Goal: Task Accomplishment & Management: Use online tool/utility

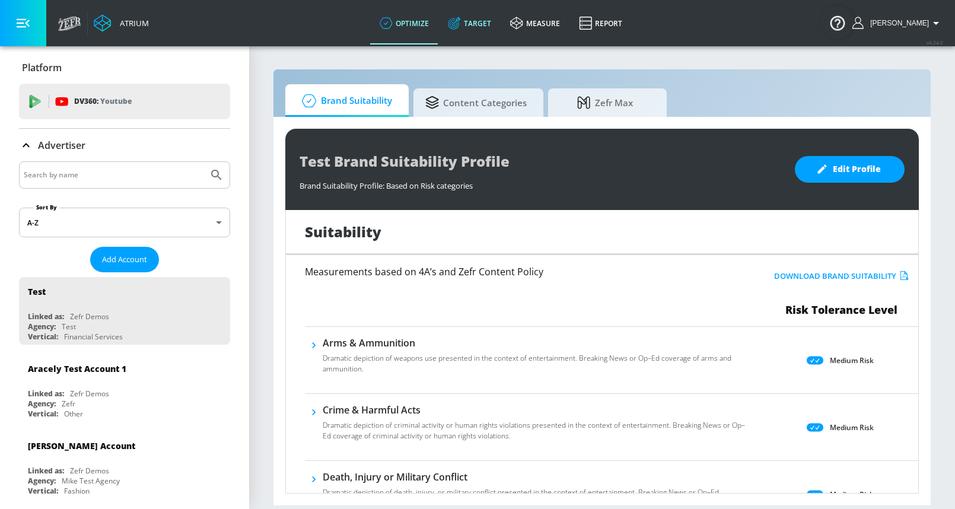
click at [492, 24] on link "Target" at bounding box center [469, 23] width 62 height 43
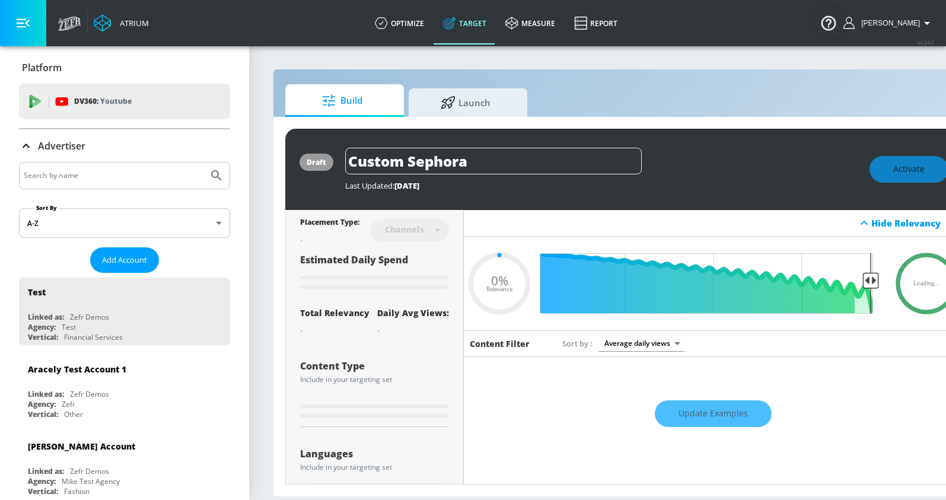
type input "0.05"
click at [466, 102] on span "Launch" at bounding box center [465, 101] width 90 height 28
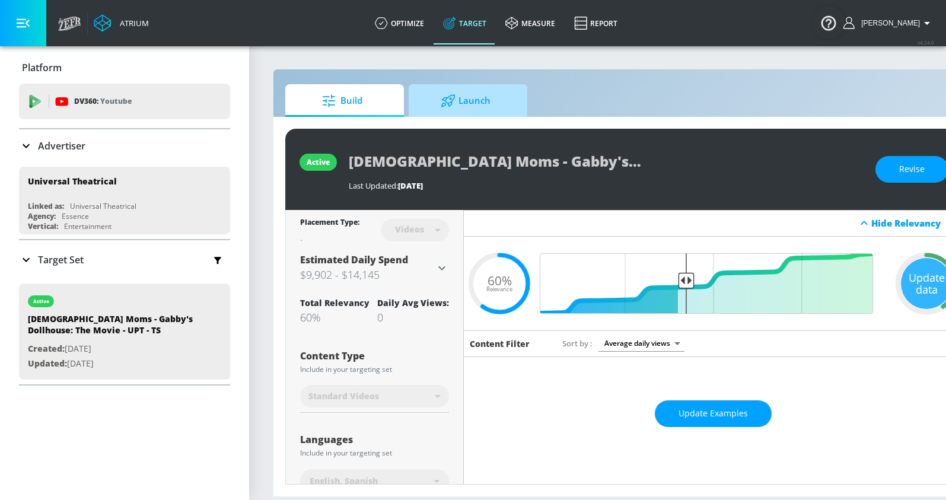
click at [452, 108] on span "Launch" at bounding box center [465, 101] width 90 height 28
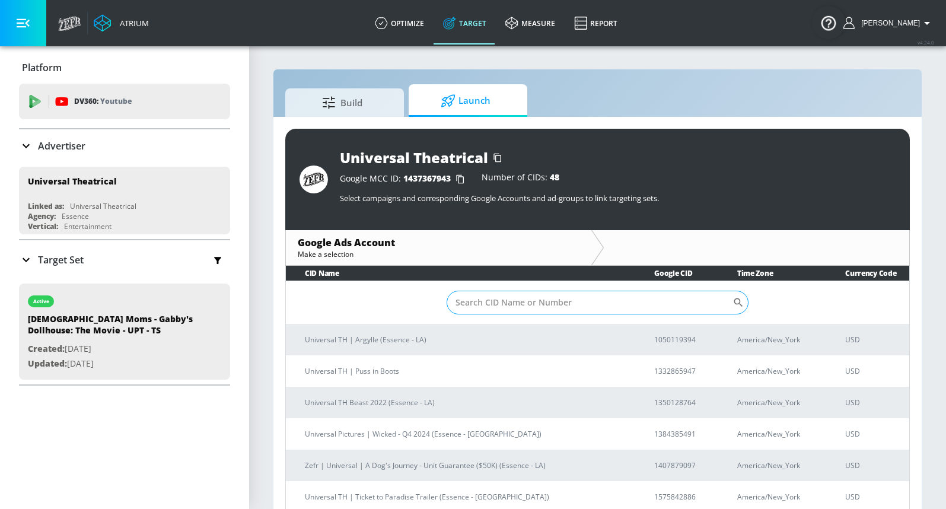
click at [569, 301] on input "Sort By" at bounding box center [589, 303] width 286 height 24
paste input "6256765643"
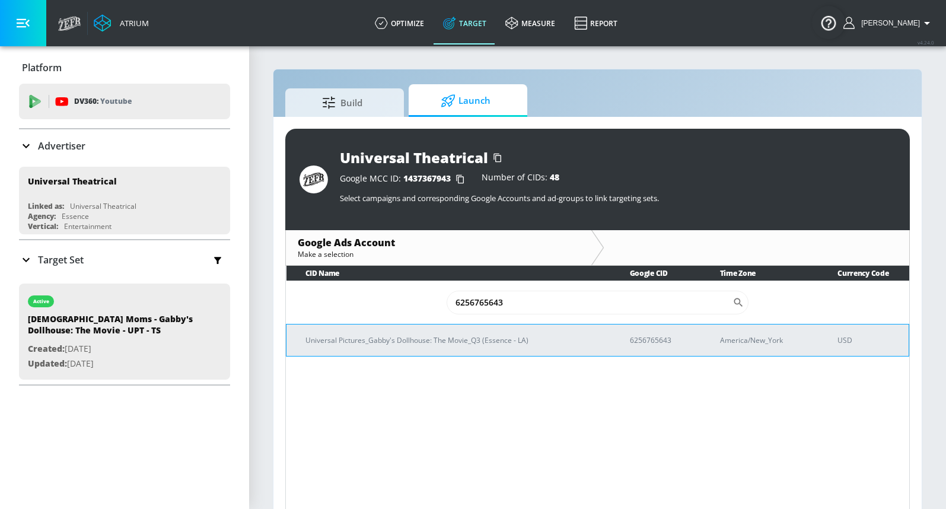
type input "6256765643"
click at [480, 340] on p "Universal Pictures_Gabby's Dollhouse: The Movie_Q3 (Essence - LA)" at bounding box center [453, 340] width 296 height 12
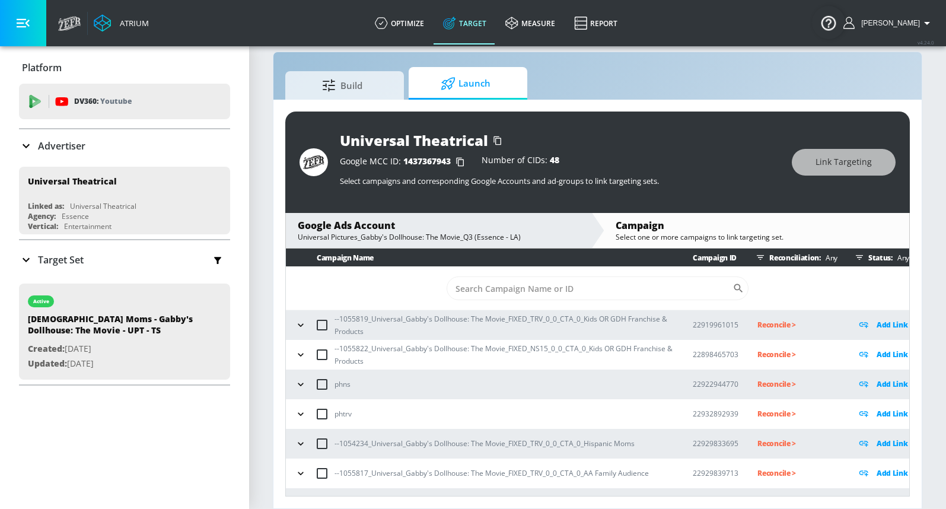
click at [299, 319] on icon "button" at bounding box center [301, 325] width 12 height 12
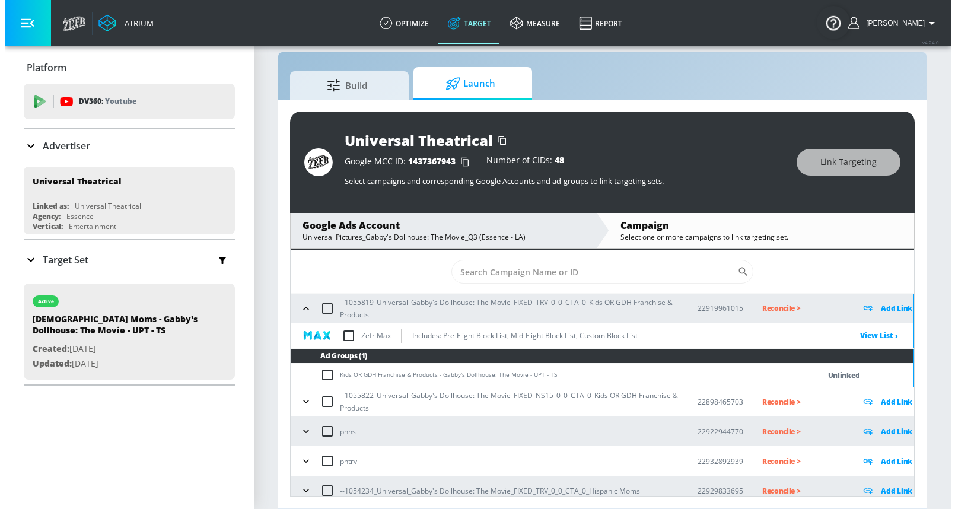
scroll to position [17, 0]
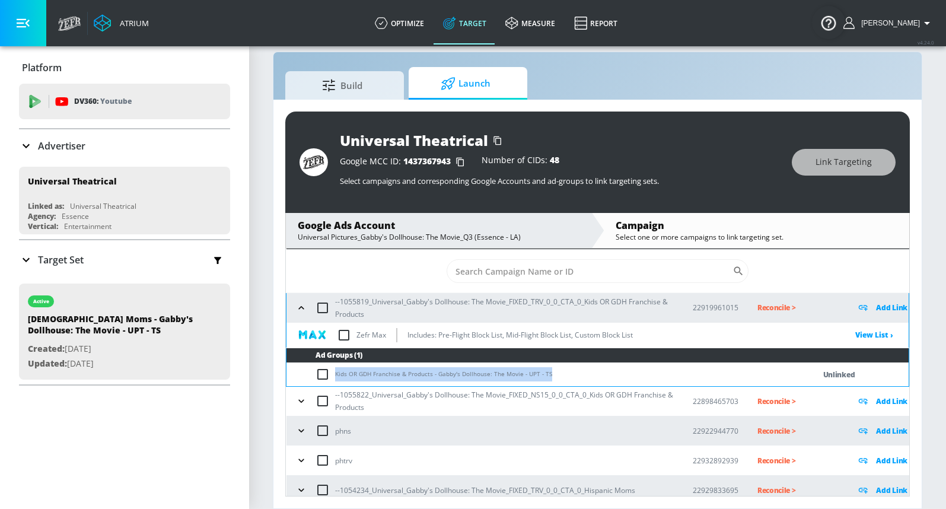
drag, startPoint x: 336, startPoint y: 374, endPoint x: 546, endPoint y: 375, distance: 209.9
click at [546, 375] on td "Kids OR GDH Franchise & Products - Gabby's Dollhouse: The Movie - UPT - TS" at bounding box center [538, 374] width 504 height 23
copy td "Kids OR GDH Franchise & Products - Gabby's Dollhouse: The Movie - UPT - TS"
click at [324, 373] on input "checkbox" at bounding box center [325, 374] width 20 height 14
checkbox input "true"
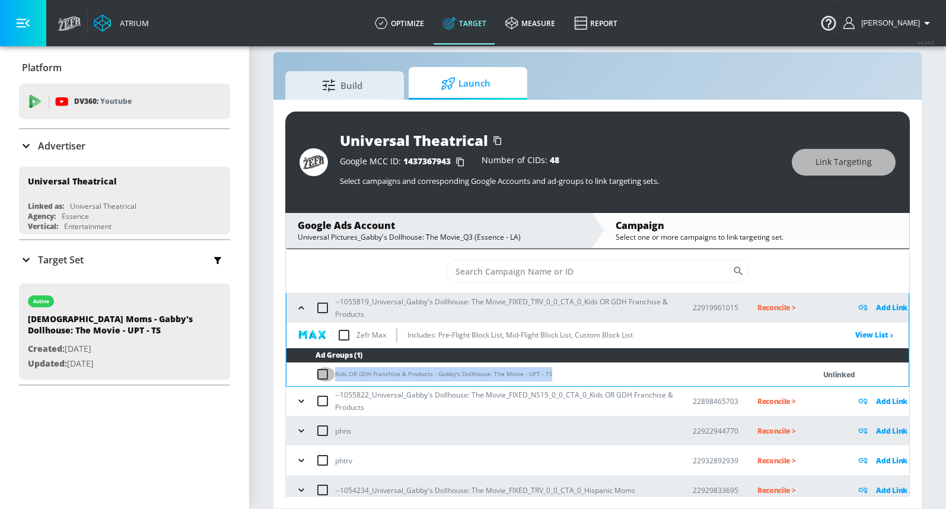
checkbox input "true"
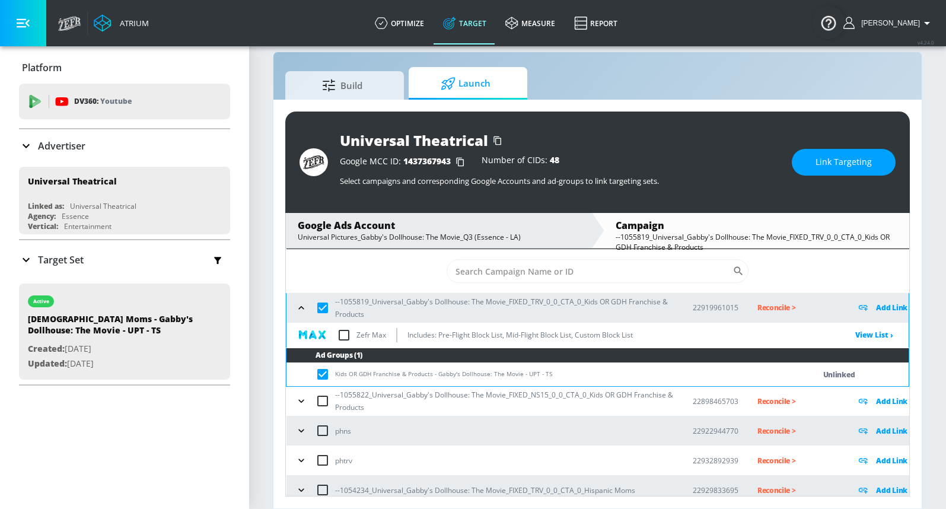
click at [876, 307] on p "Add Link" at bounding box center [891, 308] width 31 height 14
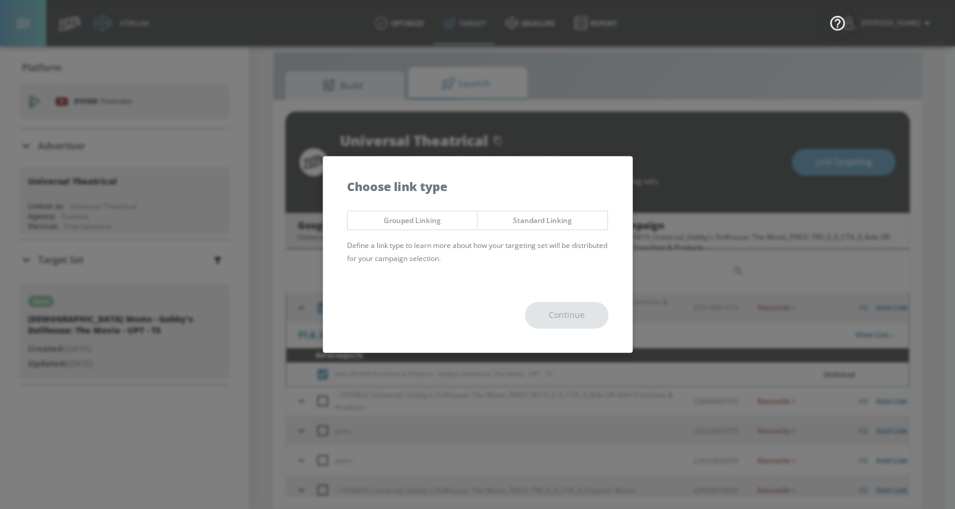
click at [538, 218] on span "Standard Linking" at bounding box center [542, 220] width 112 height 12
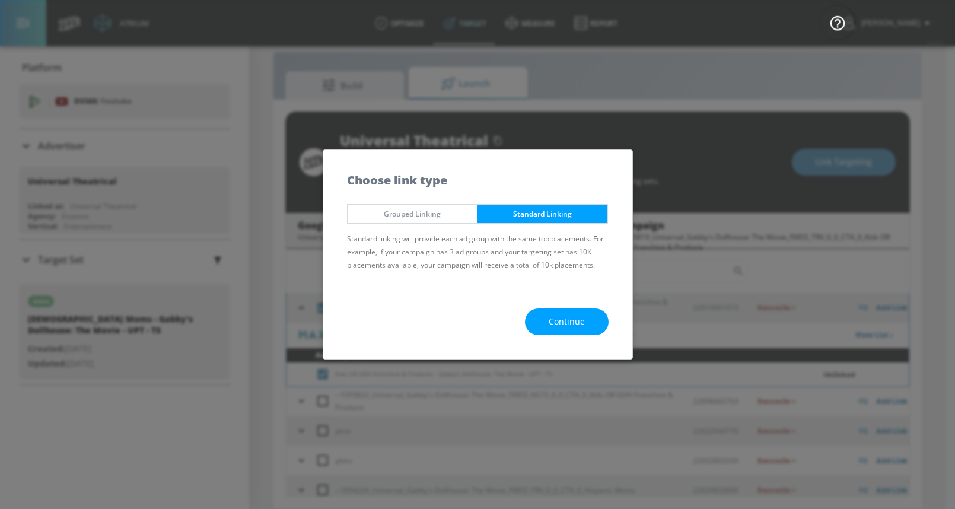
click at [545, 325] on button "Continue" at bounding box center [567, 321] width 84 height 27
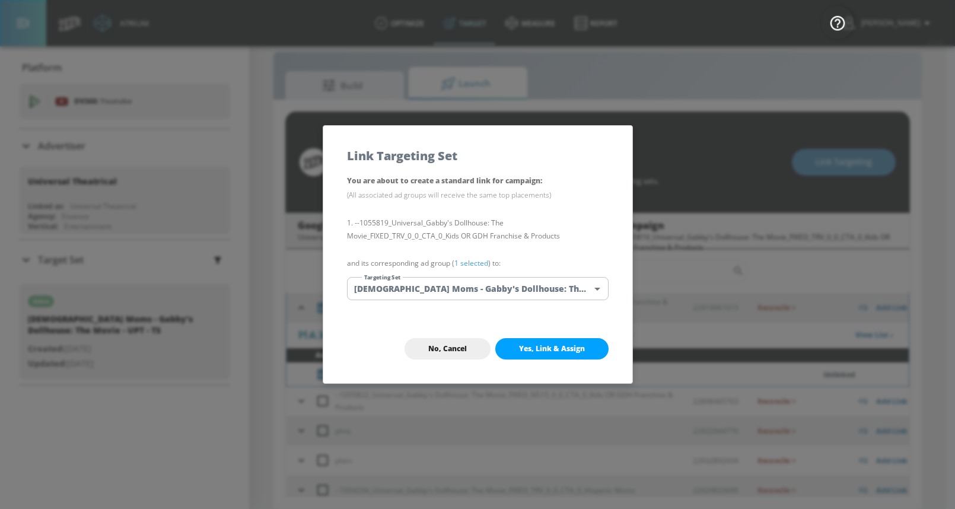
click at [459, 283] on body "Atrium optimize Target measure Report optimize Target measure Report v 4.24.0 […" at bounding box center [477, 246] width 955 height 526
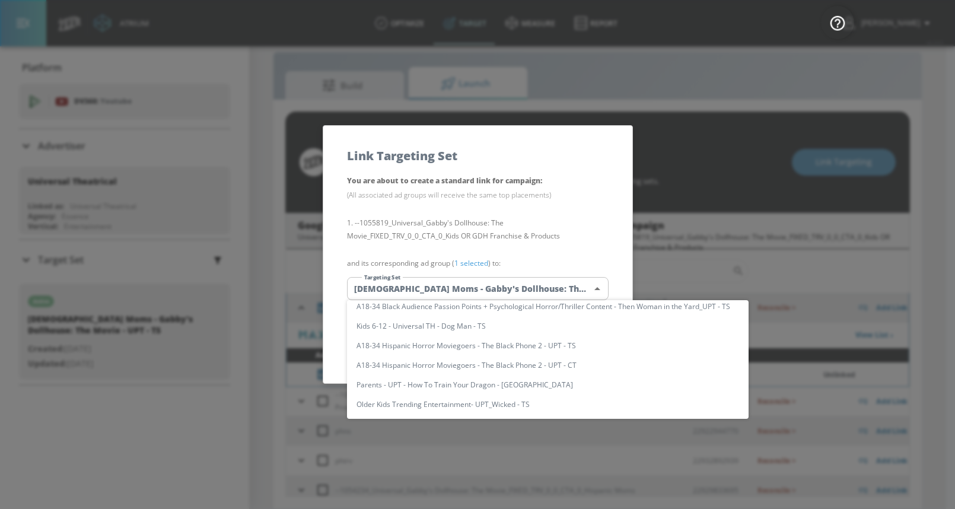
scroll to position [0, 0]
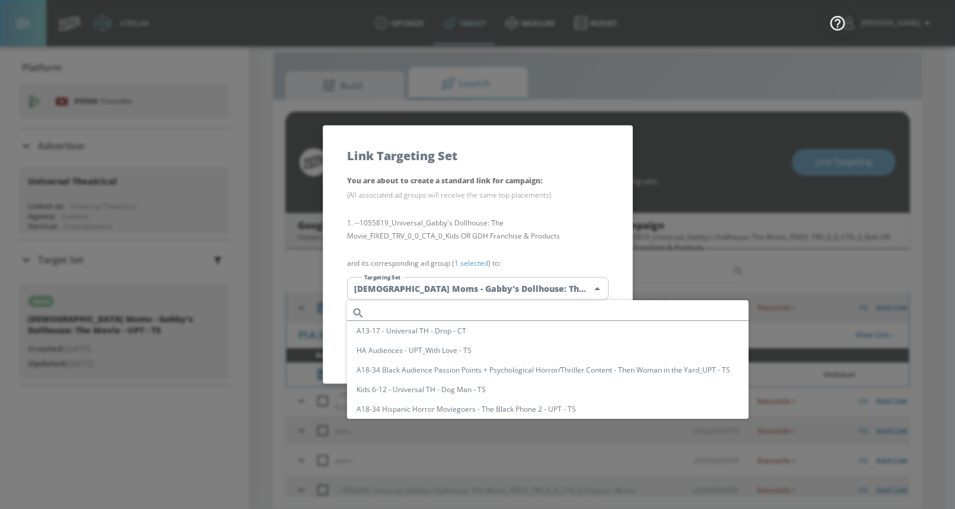
click at [409, 307] on input "text" at bounding box center [558, 313] width 379 height 16
paste input "Kids OR GDH Franchise & Products - Gabby's Dollhouse: The Movie - UPT - TS"
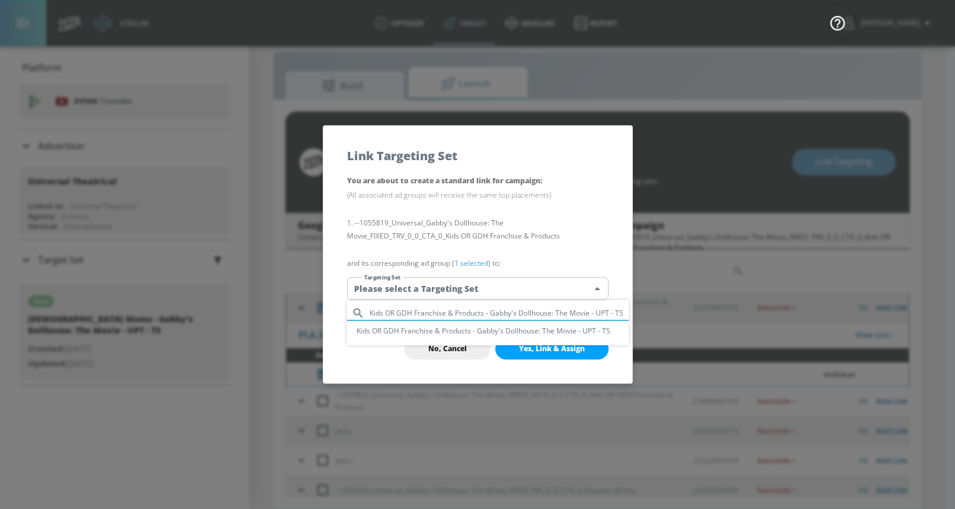
type input "Kids OR GDH Franchise & Products - Gabby's Dollhouse: The Movie - UPT - TS"
click at [419, 330] on li "Kids OR GDH Franchise & Products - Gabby's Dollhouse: The Movie - UPT - TS" at bounding box center [488, 331] width 282 height 20
type input "826dc27d-bce3-4dfa-bfb0-04693e099f97"
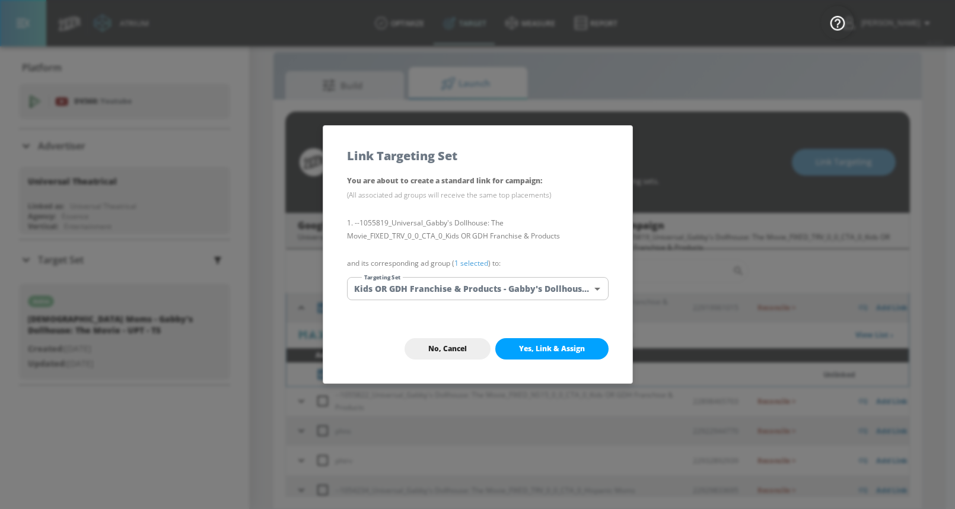
click at [443, 314] on div "No, Cancel Yes, Link & Assign" at bounding box center [477, 348] width 309 height 69
click at [529, 345] on span "Yes, Link & Assign" at bounding box center [552, 348] width 66 height 9
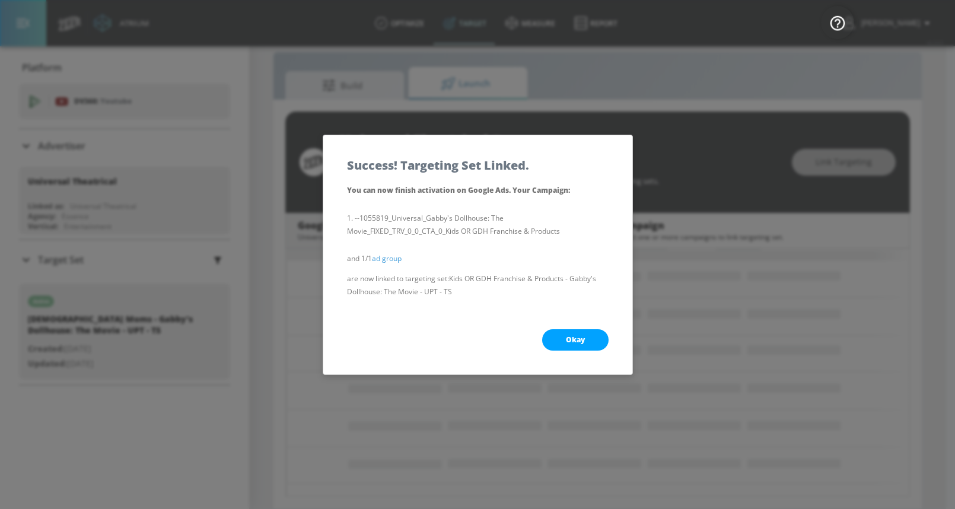
click at [553, 334] on button "Okay" at bounding box center [575, 339] width 66 height 21
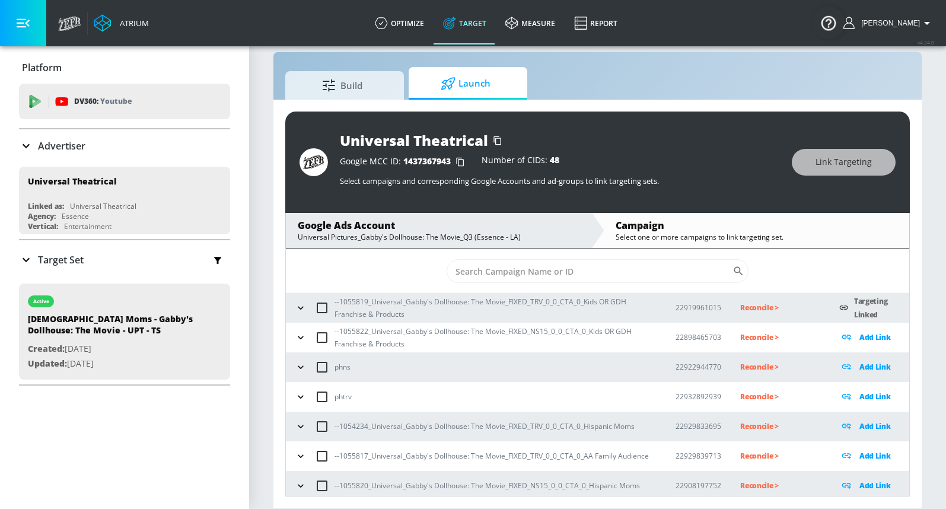
click at [301, 340] on icon "button" at bounding box center [301, 337] width 12 height 12
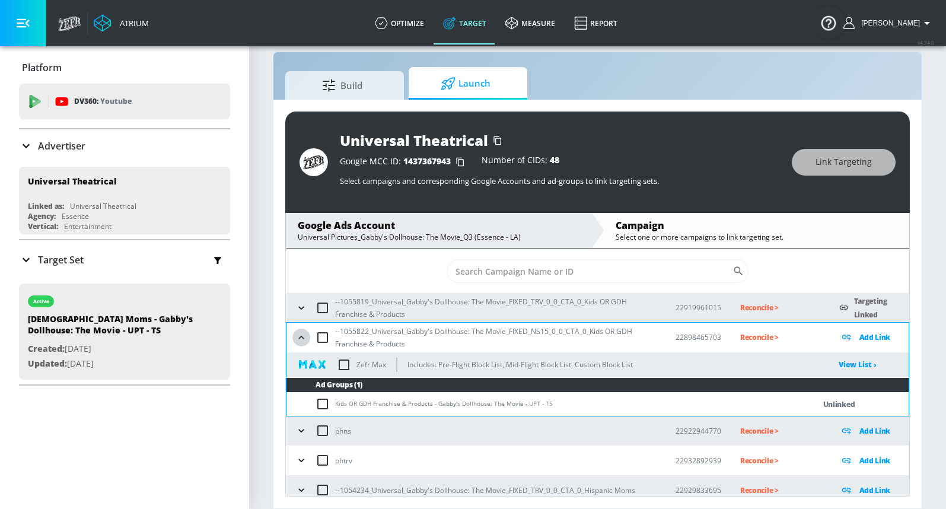
click at [302, 338] on icon "button" at bounding box center [301, 337] width 12 height 12
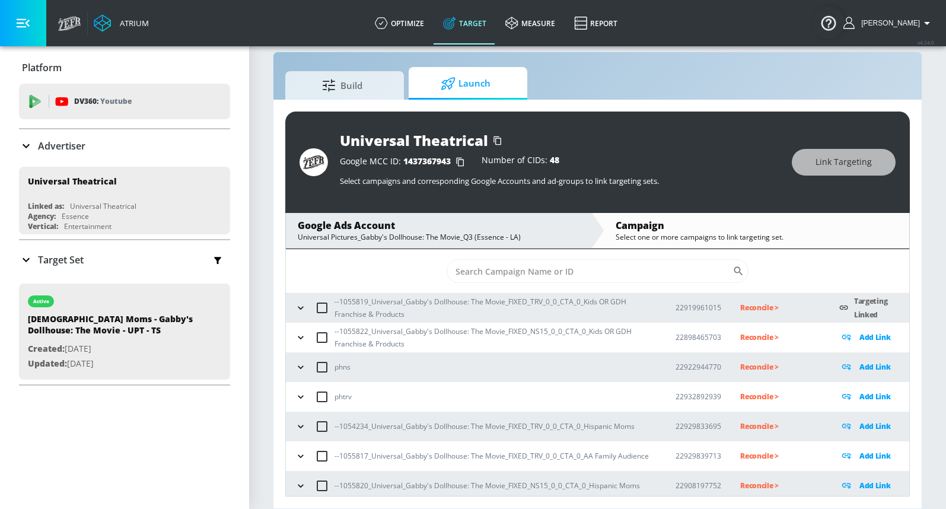
click at [859, 334] on p "Add Link" at bounding box center [874, 337] width 31 height 14
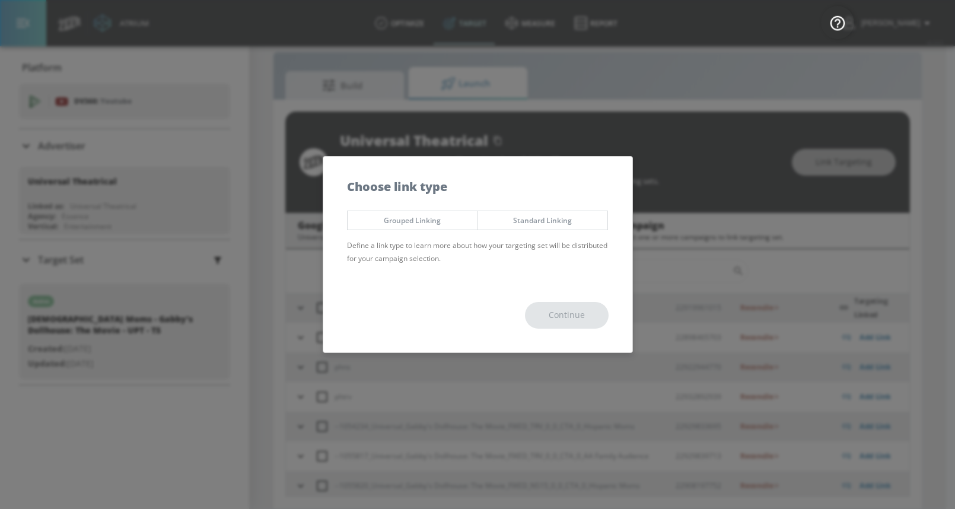
click at [537, 219] on span "Standard Linking" at bounding box center [542, 220] width 112 height 12
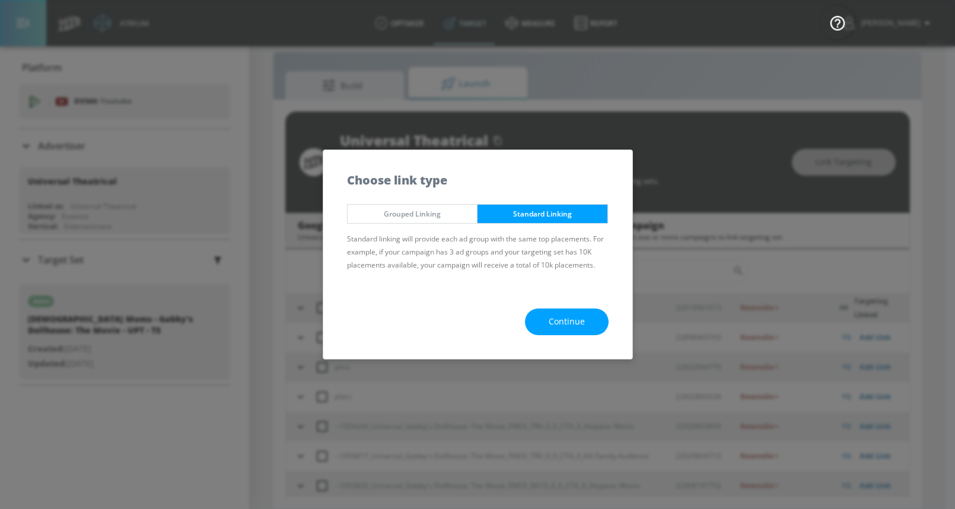
click at [544, 323] on button "Continue" at bounding box center [567, 321] width 84 height 27
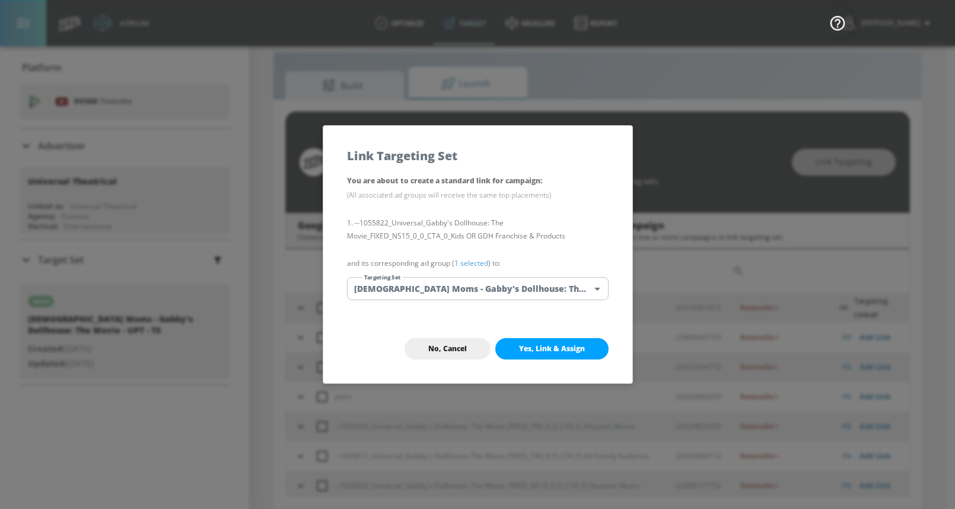
click at [436, 288] on body "Atrium optimize Target measure Report optimize Target measure Report v 4.24.0 […" at bounding box center [477, 246] width 955 height 526
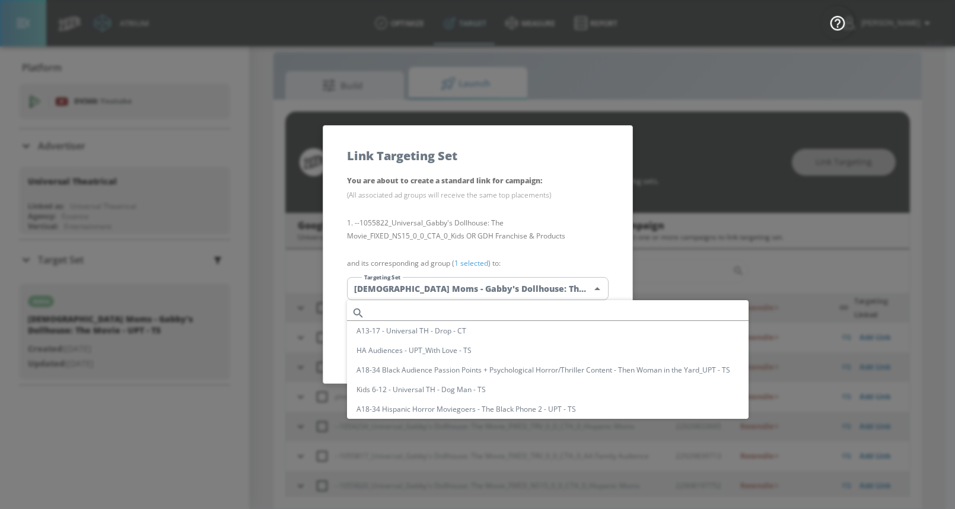
click at [413, 311] on input "text" at bounding box center [558, 313] width 379 height 16
paste input "Kids OR GDH Franchise & Products - Gabby's Dollhouse: The Movie - UPT - TS"
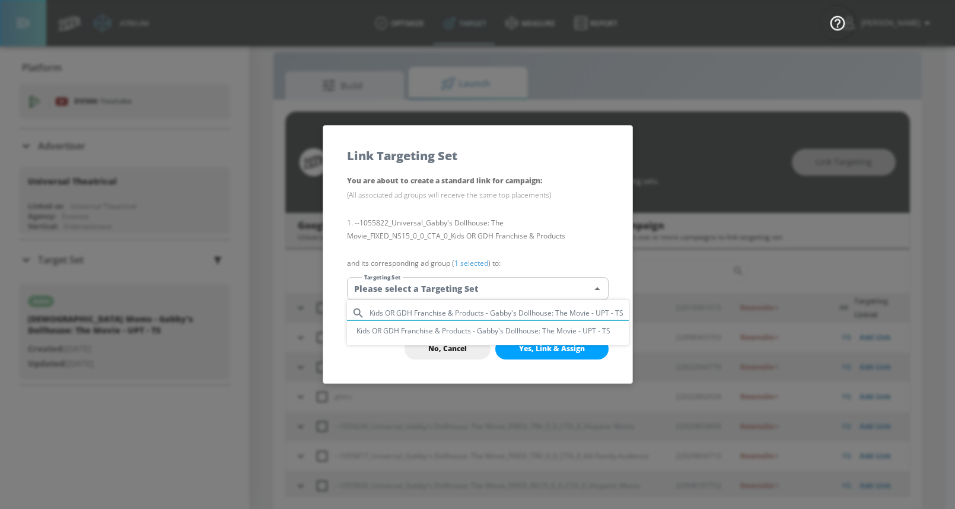
type input "Kids OR GDH Franchise & Products - Gabby's Dollhouse: The Movie - UPT - TS"
click at [424, 330] on li "Kids OR GDH Franchise & Products - Gabby's Dollhouse: The Movie - UPT - TS" at bounding box center [488, 331] width 282 height 20
type input "826dc27d-bce3-4dfa-bfb0-04693e099f97"
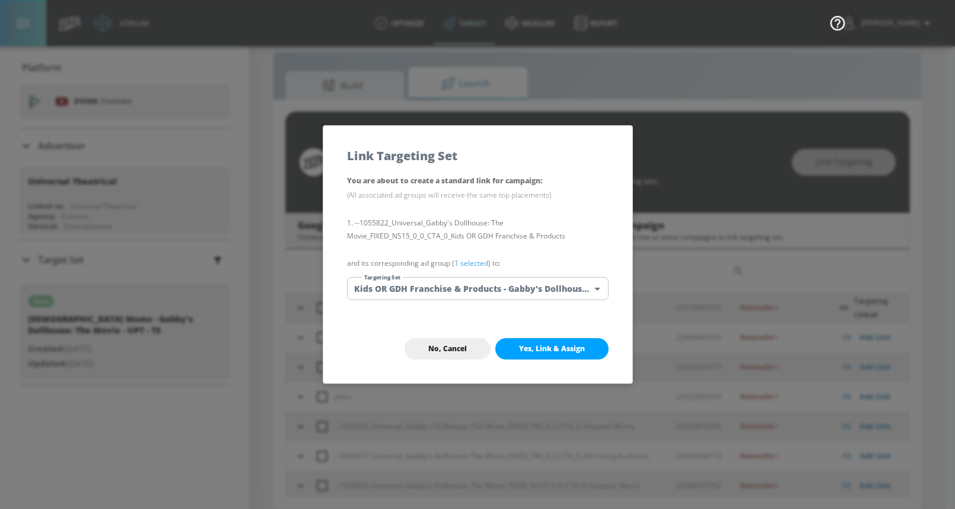
click at [508, 321] on div "No, Cancel Yes, Link & Assign" at bounding box center [477, 348] width 309 height 69
click at [516, 347] on button "Yes, Link & Assign" at bounding box center [551, 348] width 113 height 21
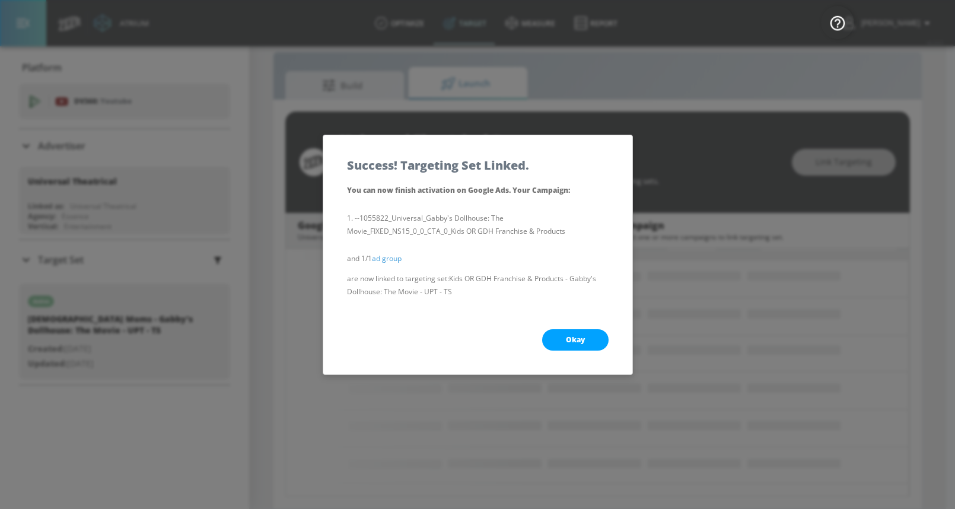
click at [569, 336] on span "Okay" at bounding box center [575, 339] width 19 height 9
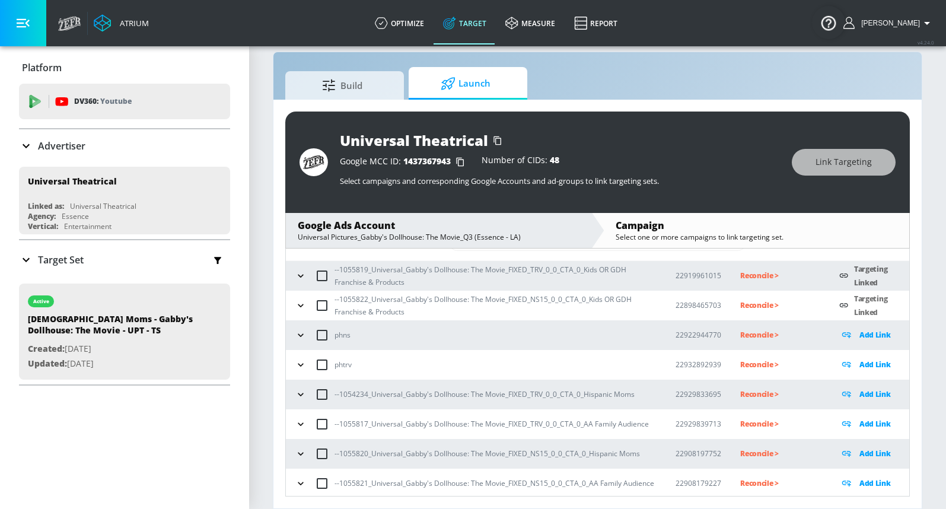
scroll to position [52, 0]
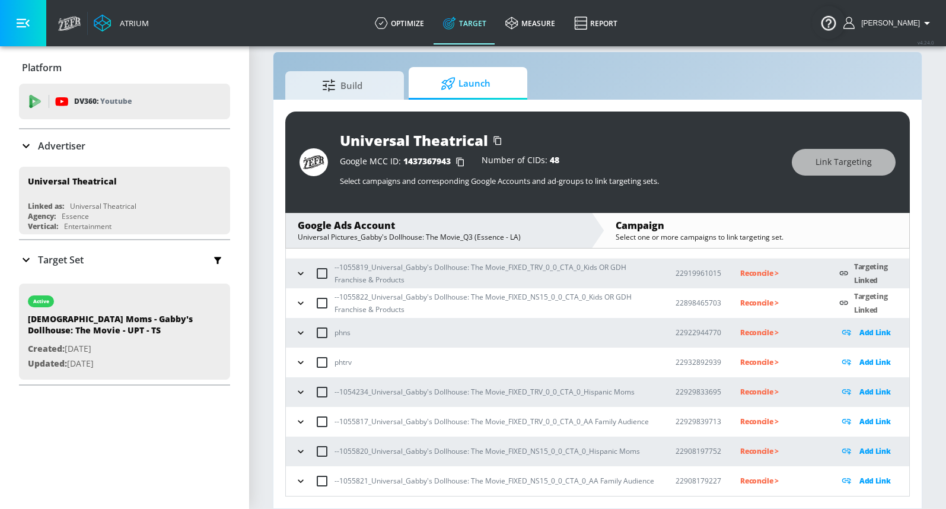
click at [298, 392] on icon "button" at bounding box center [301, 392] width 12 height 12
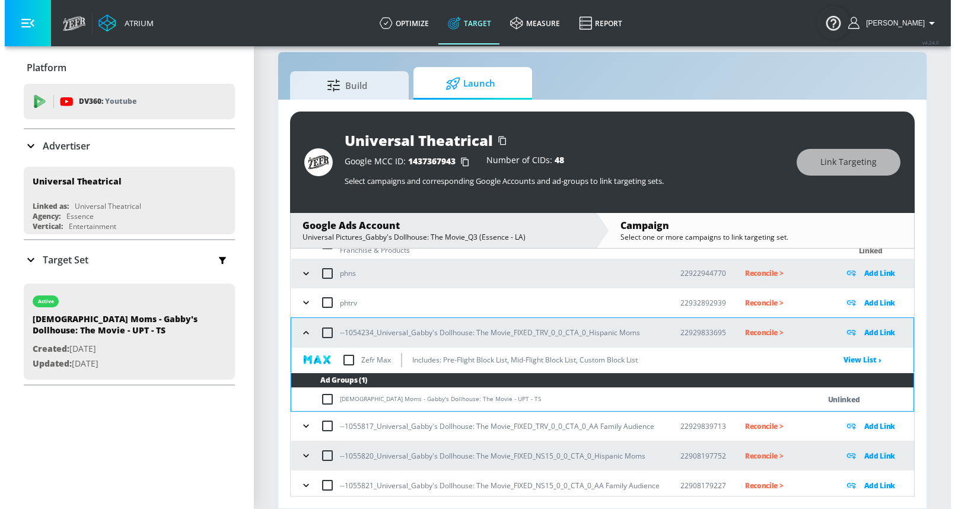
scroll to position [115, 0]
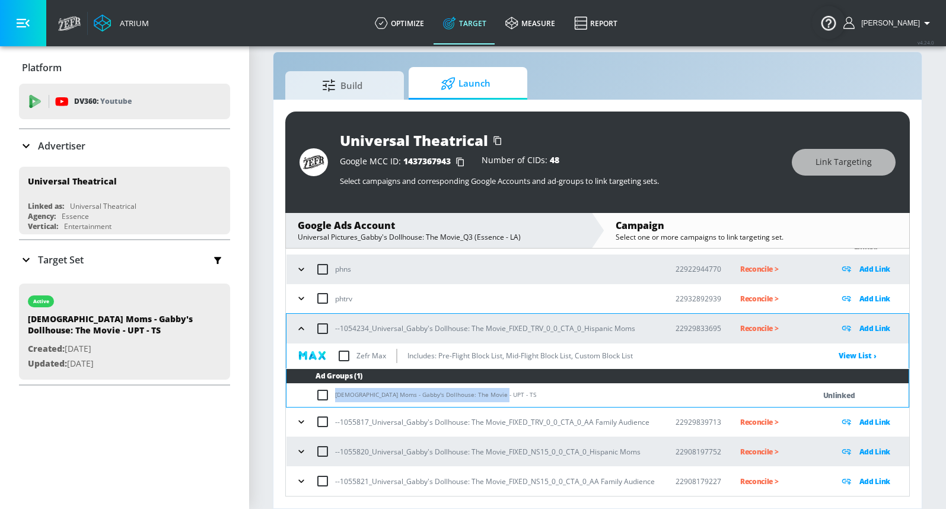
drag, startPoint x: 336, startPoint y: 394, endPoint x: 531, endPoint y: 392, distance: 195.1
click at [532, 394] on td "[DEMOGRAPHIC_DATA] Moms - Gabby's Dollhouse: The Movie - UPT - TS" at bounding box center [538, 395] width 504 height 23
copy td "[DEMOGRAPHIC_DATA] Moms - Gabby's Dollhouse: The Movie - UPT - TS"
click at [320, 397] on input "checkbox" at bounding box center [325, 395] width 20 height 14
checkbox input "true"
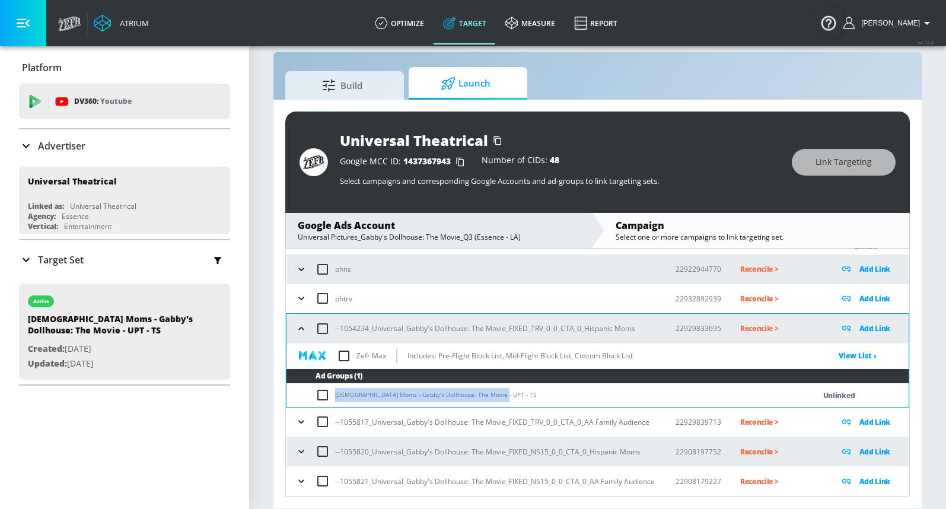
checkbox input "true"
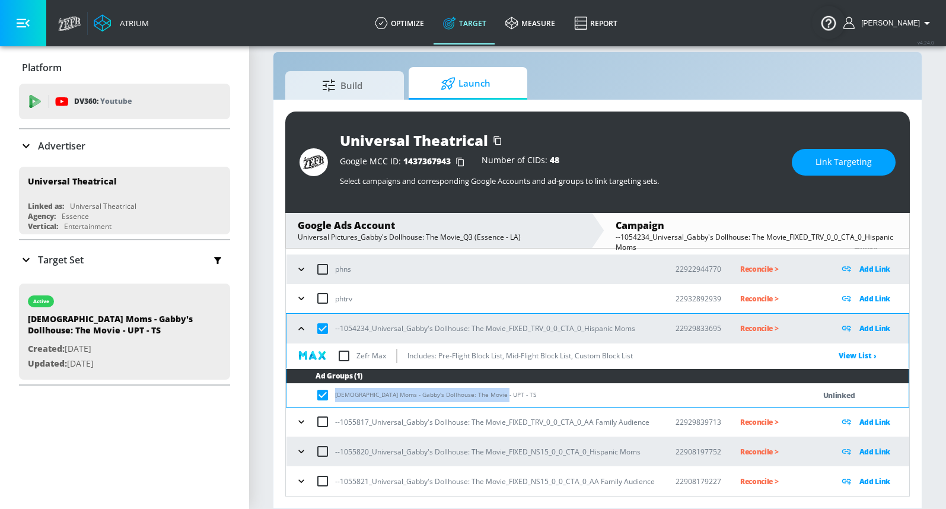
click at [835, 164] on span "Link Targeting" at bounding box center [843, 162] width 56 height 15
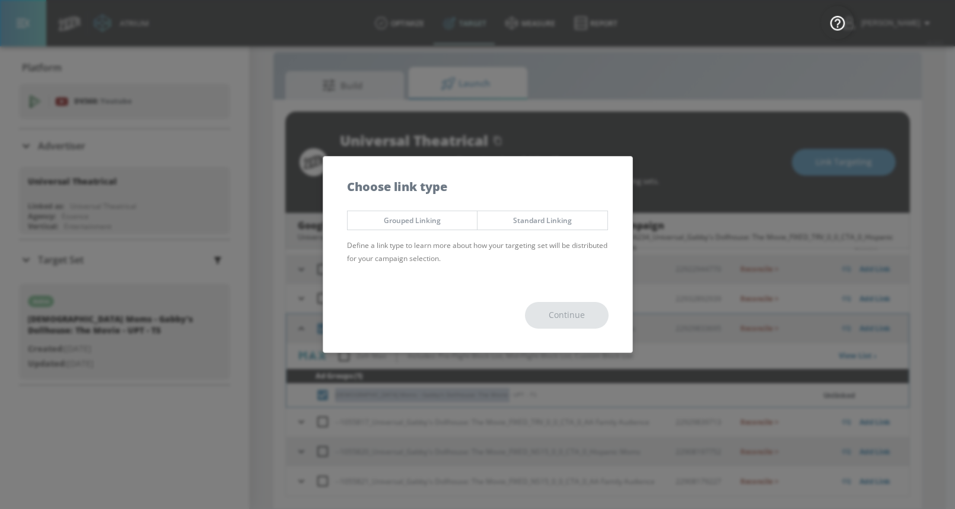
click at [497, 219] on span "Standard Linking" at bounding box center [542, 220] width 112 height 12
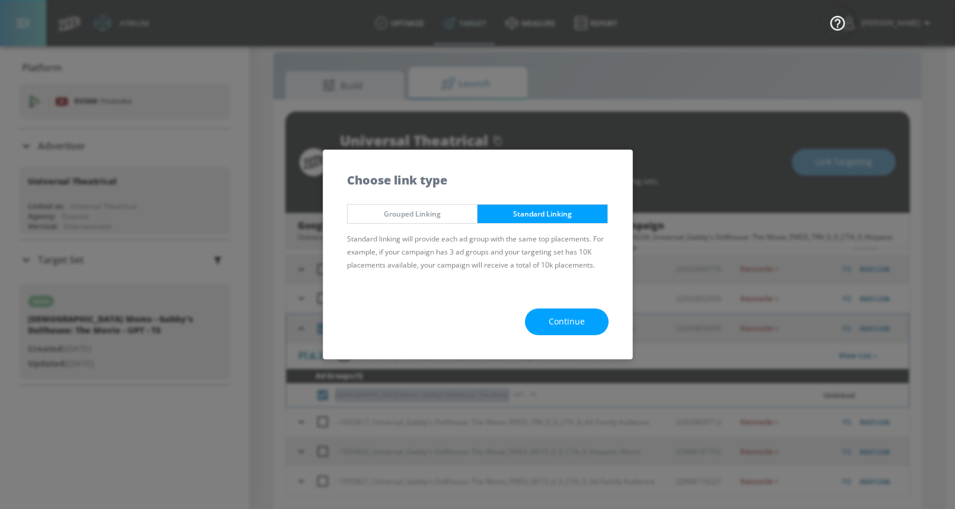
drag, startPoint x: 557, startPoint y: 320, endPoint x: 549, endPoint y: 312, distance: 10.9
click at [557, 320] on span "Continue" at bounding box center [566, 321] width 36 height 15
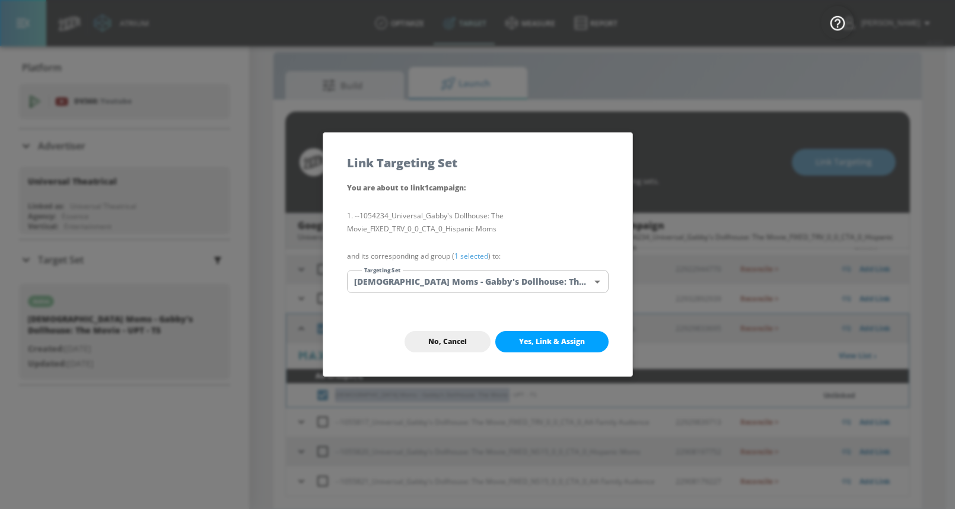
click at [396, 275] on body "Atrium optimize Target measure Report optimize Target measure Report v 4.24.0 […" at bounding box center [477, 246] width 955 height 526
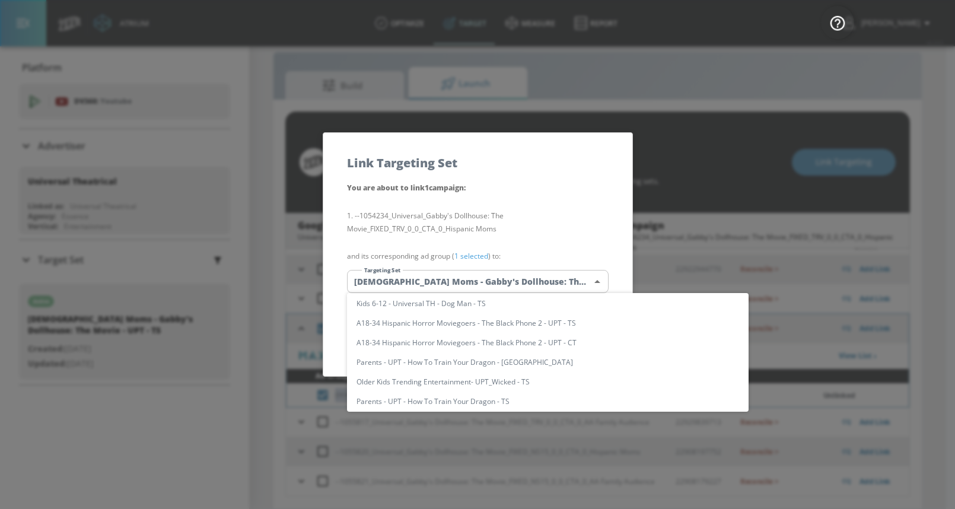
scroll to position [0, 0]
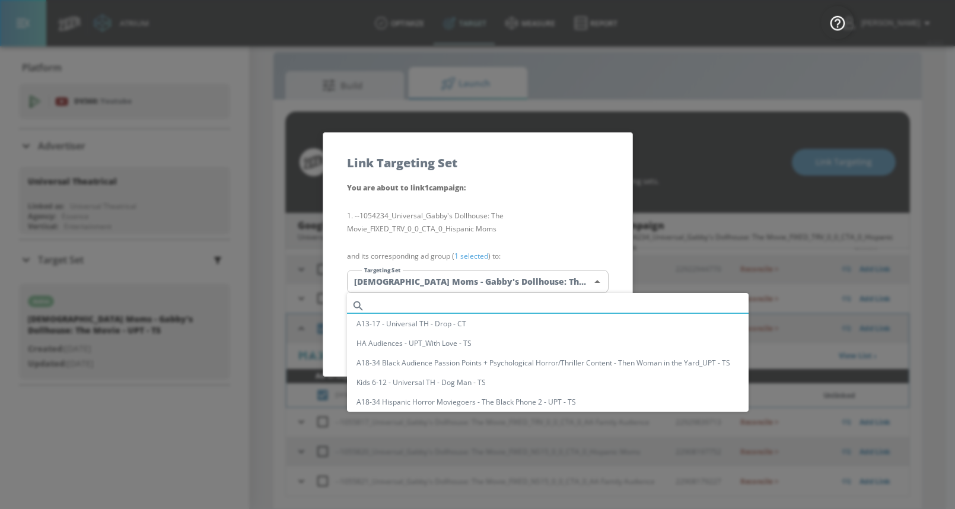
click at [401, 302] on input "text" at bounding box center [558, 306] width 379 height 16
paste input "[DEMOGRAPHIC_DATA] Moms - Gabby's Dollhouse: The Movie - UPT - TS"
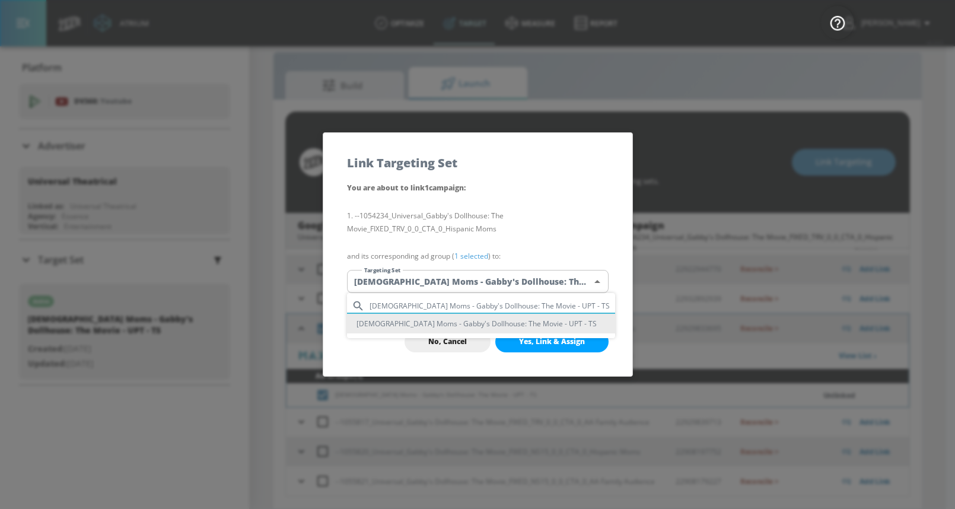
type input "[DEMOGRAPHIC_DATA] Moms - Gabby's Dollhouse: The Movie - UPT - TS"
click at [410, 327] on li "[DEMOGRAPHIC_DATA] Moms - Gabby's Dollhouse: The Movie - UPT - TS" at bounding box center [481, 324] width 268 height 20
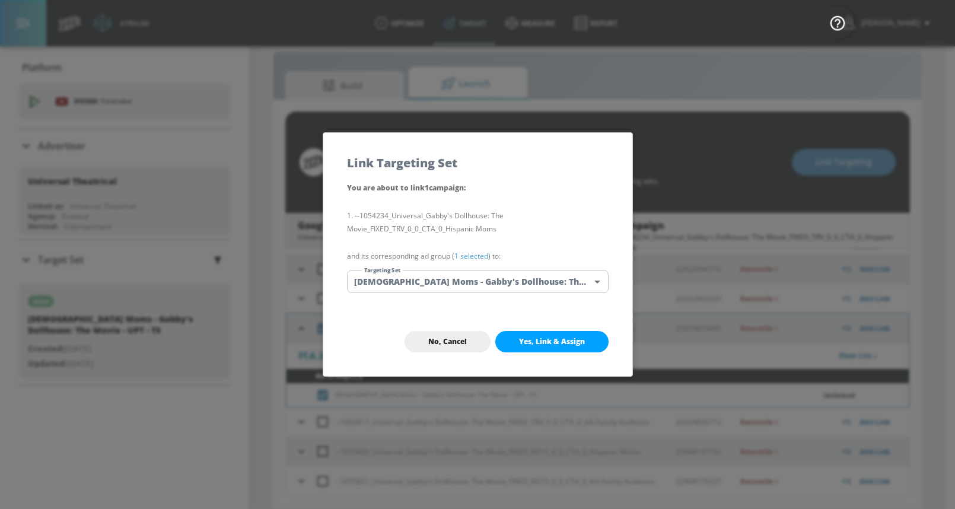
click at [522, 341] on span "Yes, Link & Assign" at bounding box center [552, 341] width 66 height 9
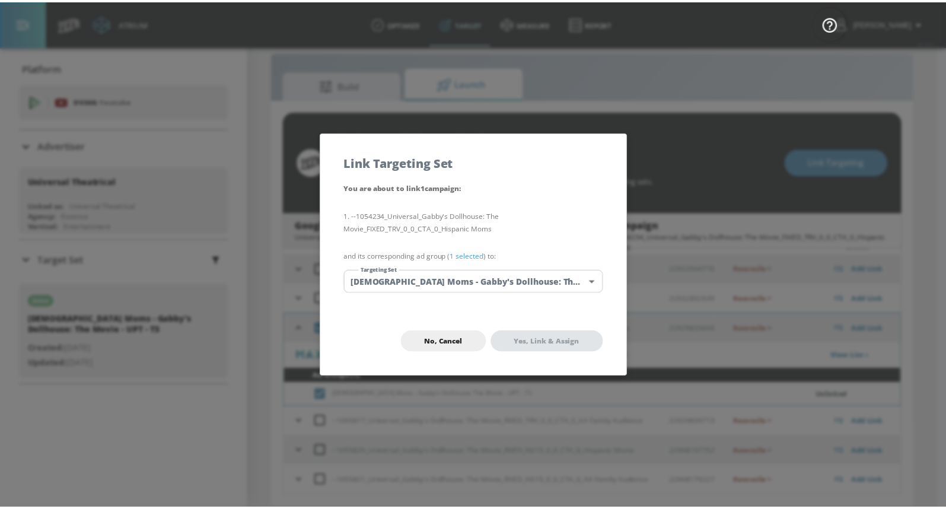
scroll to position [94, 0]
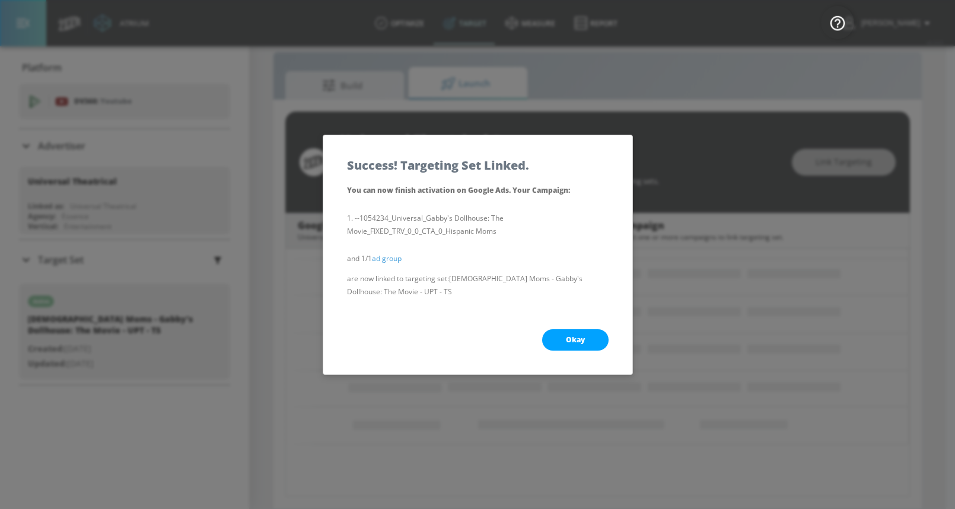
click at [564, 339] on button "Okay" at bounding box center [575, 339] width 66 height 21
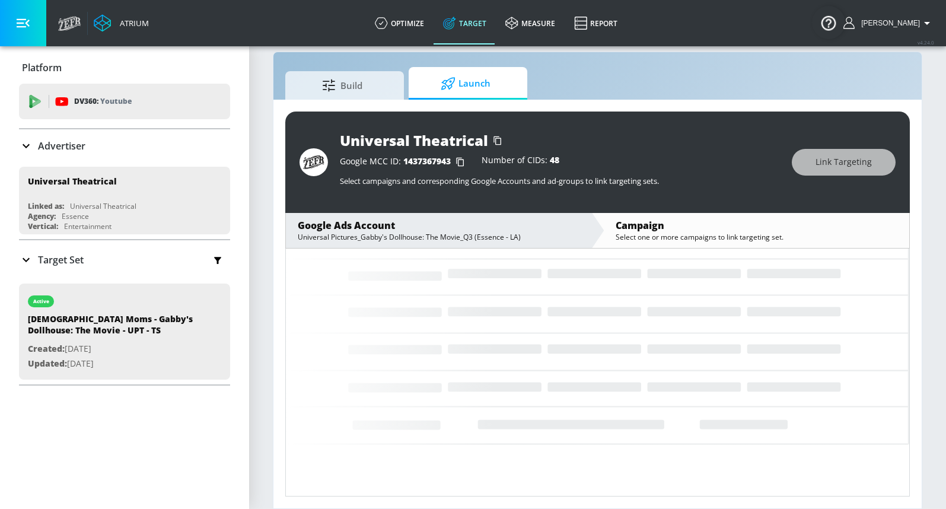
scroll to position [52, 0]
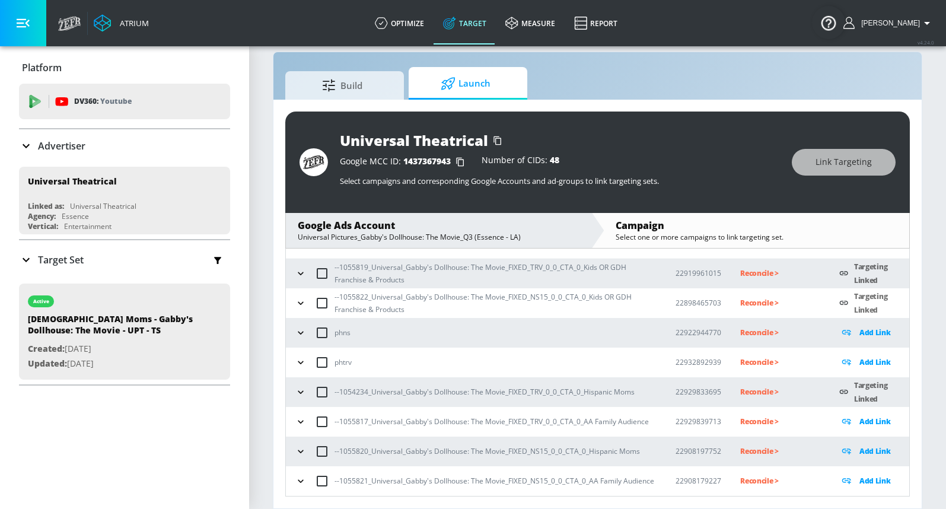
click at [297, 452] on icon "button" at bounding box center [301, 451] width 12 height 12
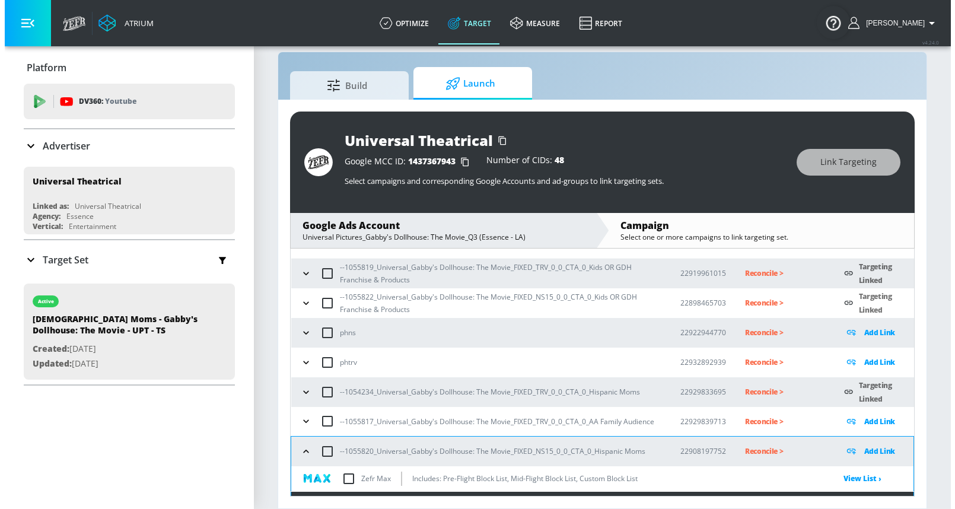
scroll to position [138, 0]
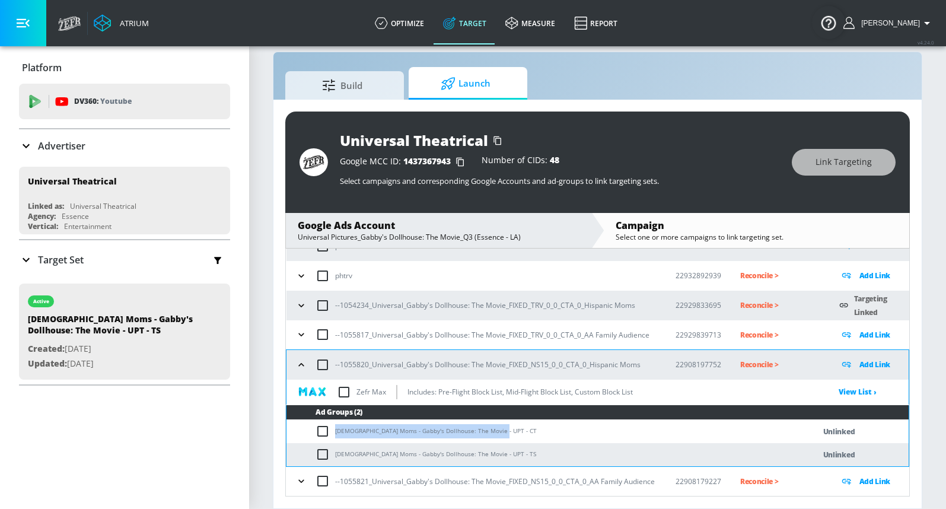
drag, startPoint x: 336, startPoint y: 431, endPoint x: 481, endPoint y: 435, distance: 145.9
click at [502, 436] on td "[DEMOGRAPHIC_DATA] Moms - Gabby's Dollhouse: The Movie - UPT - CT" at bounding box center [538, 431] width 504 height 23
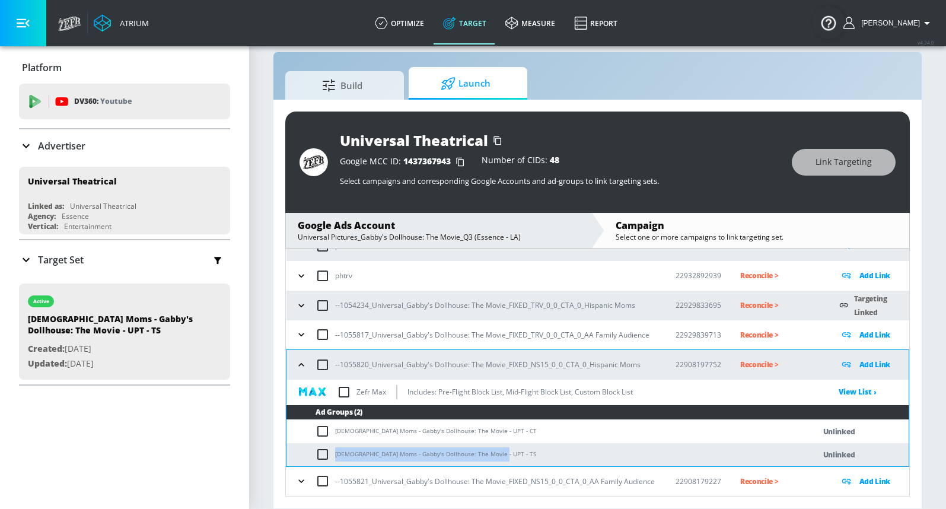
drag, startPoint x: 336, startPoint y: 455, endPoint x: 512, endPoint y: 456, distance: 176.7
click at [515, 458] on td "[DEMOGRAPHIC_DATA] Moms - Gabby's Dollhouse: The Movie - UPT - TS" at bounding box center [538, 454] width 504 height 23
copy td "[DEMOGRAPHIC_DATA] Moms - Gabby's Dollhouse: The Movie - UPT - TS"
click at [321, 451] on input "checkbox" at bounding box center [325, 454] width 20 height 14
checkbox input "true"
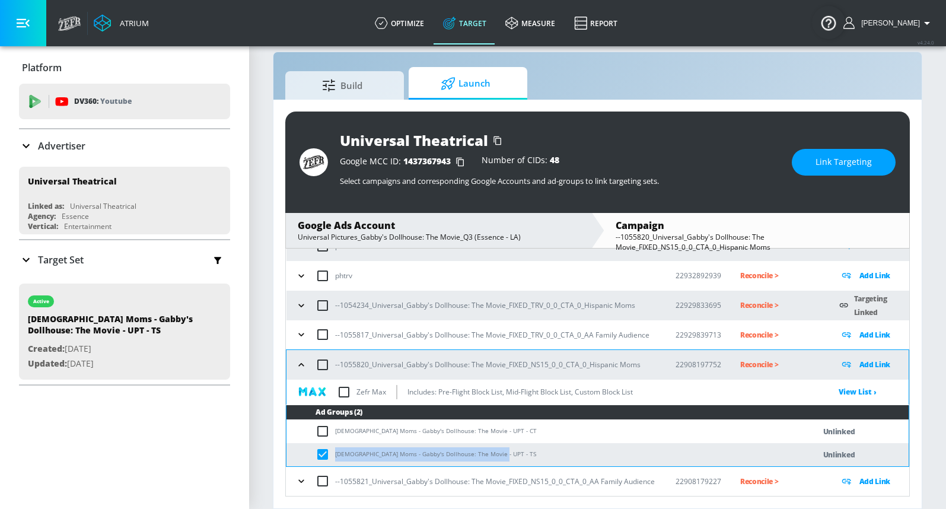
click at [827, 173] on button "Link Targeting" at bounding box center [843, 162] width 104 height 27
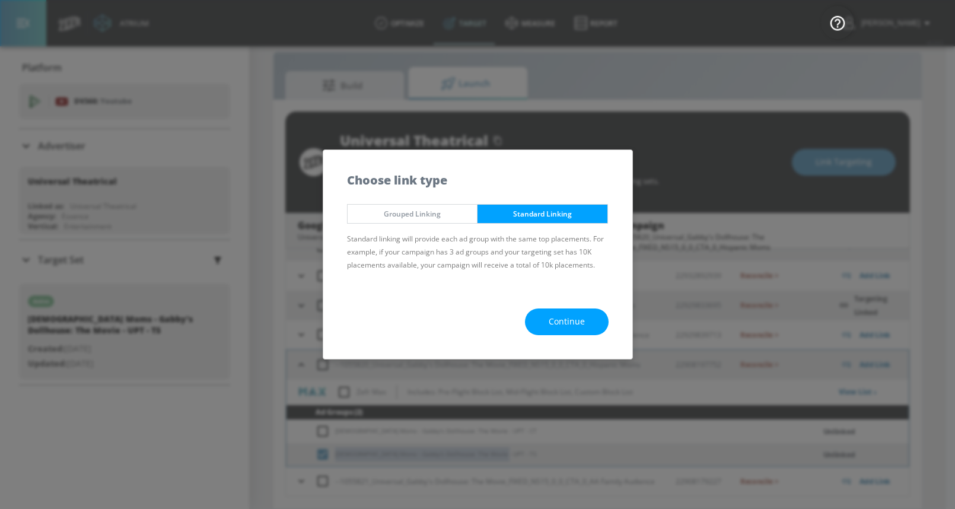
click at [555, 316] on span "Continue" at bounding box center [566, 321] width 36 height 15
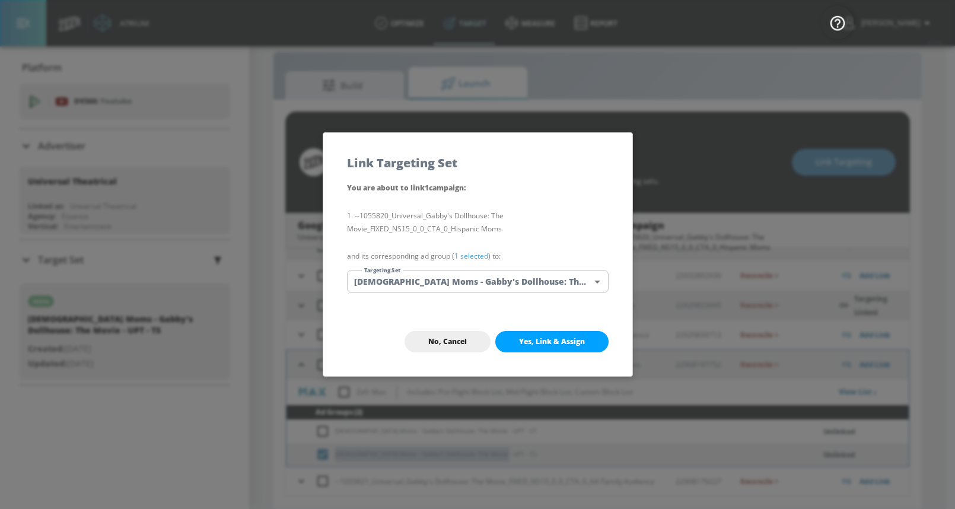
click at [500, 287] on body "Atrium optimize Target measure Report optimize Target measure Report v 4.24.0 […" at bounding box center [477, 246] width 955 height 526
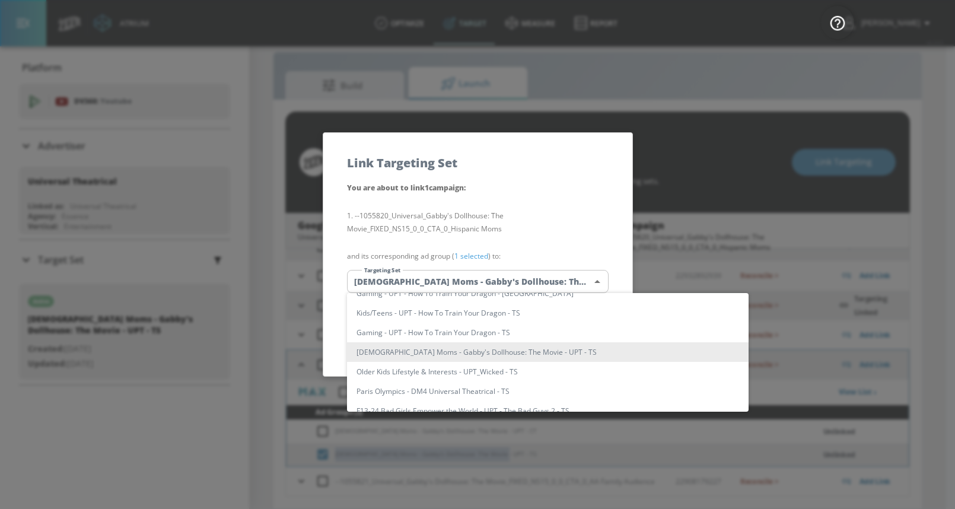
scroll to position [0, 0]
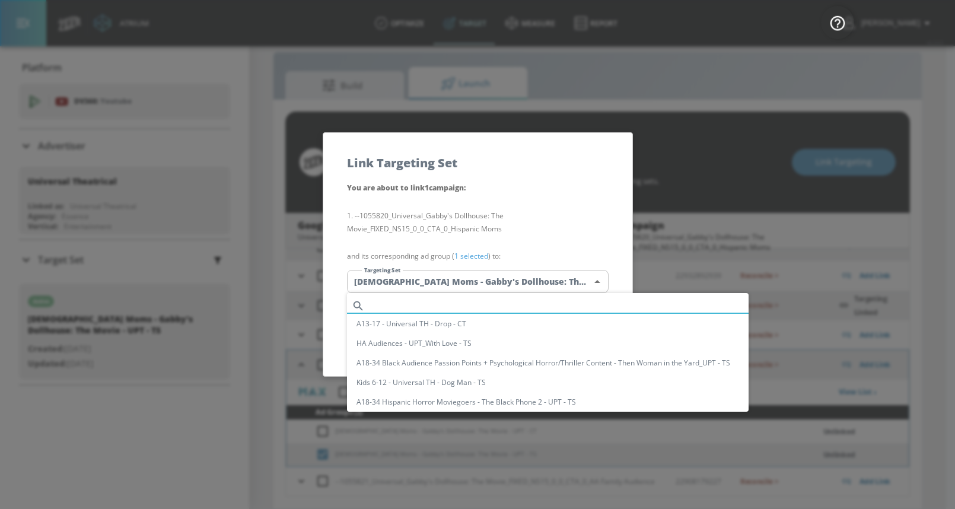
click at [402, 305] on input "text" at bounding box center [558, 306] width 379 height 16
paste input "[DEMOGRAPHIC_DATA] Moms - Gabby's Dollhouse: The Movie - UPT - TS"
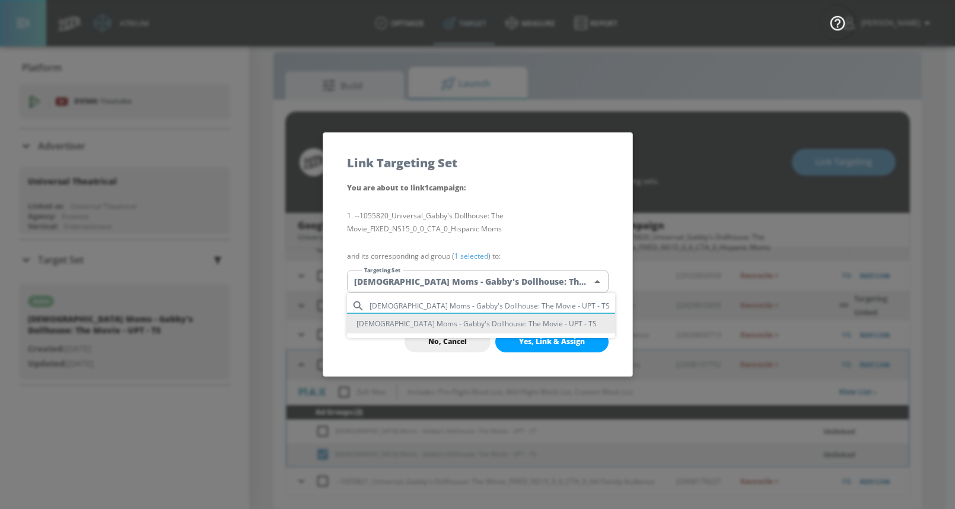
type input "[DEMOGRAPHIC_DATA] Moms - Gabby's Dollhouse: The Movie - UPT - TS"
click at [401, 325] on li "[DEMOGRAPHIC_DATA] Moms - Gabby's Dollhouse: The Movie - UPT - TS" at bounding box center [481, 324] width 268 height 20
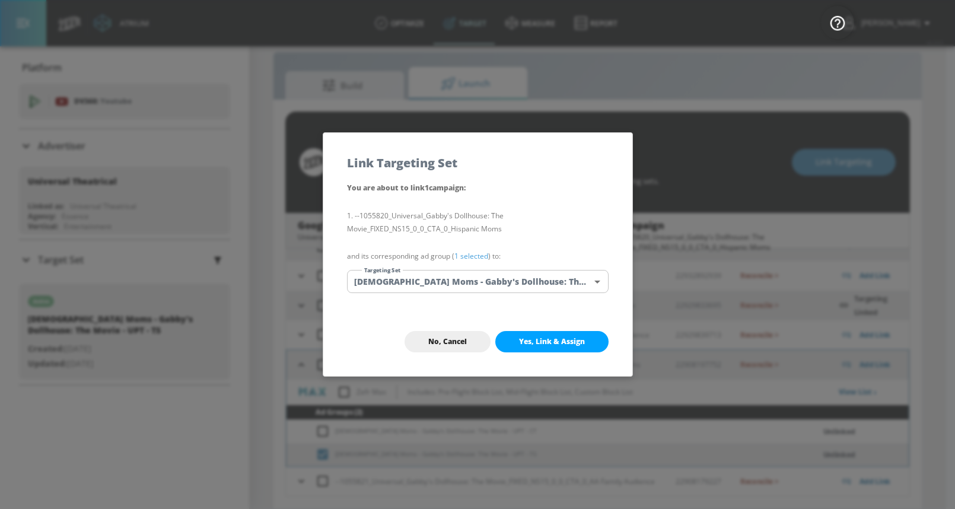
click at [519, 338] on span "Yes, Link & Assign" at bounding box center [552, 341] width 66 height 9
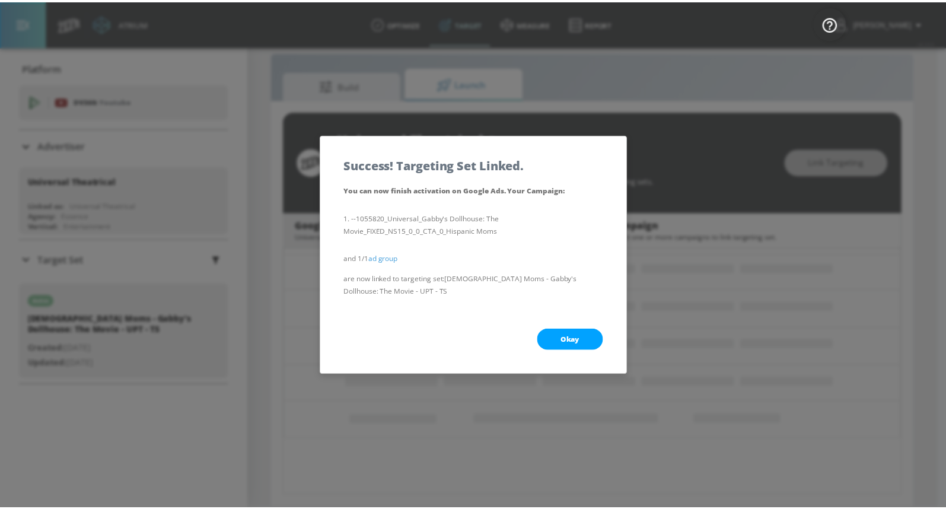
scroll to position [94, 0]
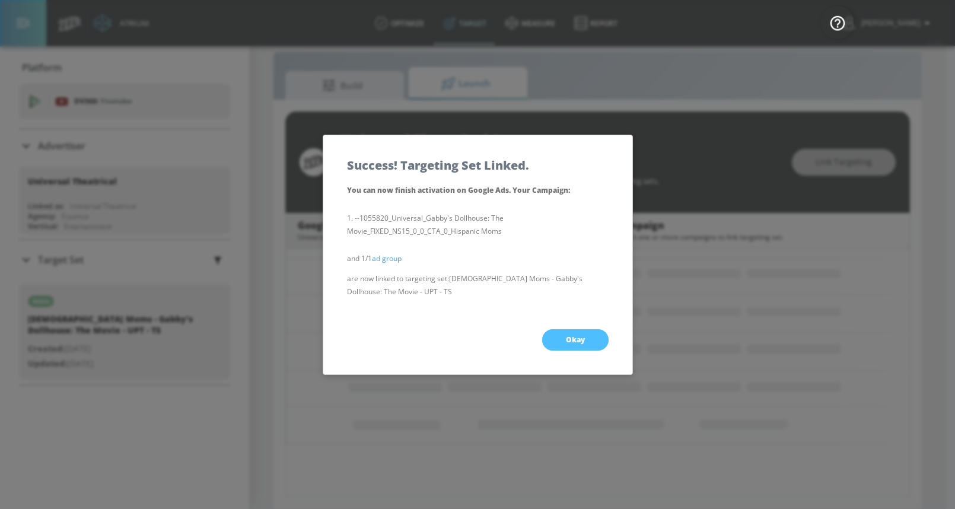
click at [575, 330] on button "Okay" at bounding box center [575, 339] width 66 height 21
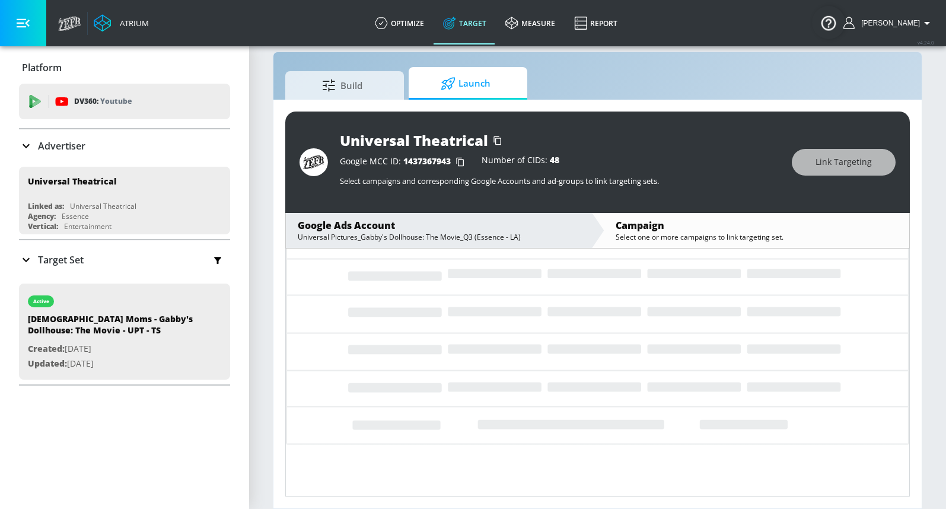
scroll to position [52, 0]
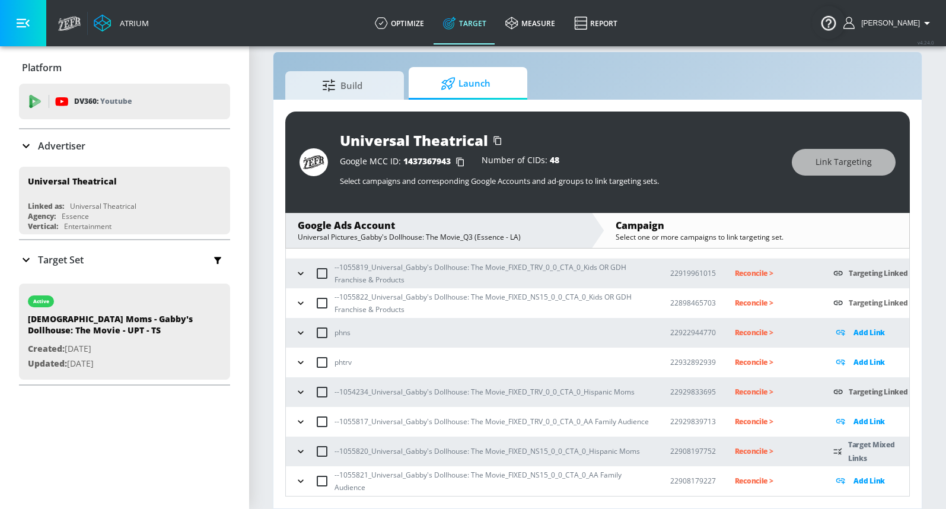
click at [298, 389] on icon "button" at bounding box center [301, 392] width 12 height 12
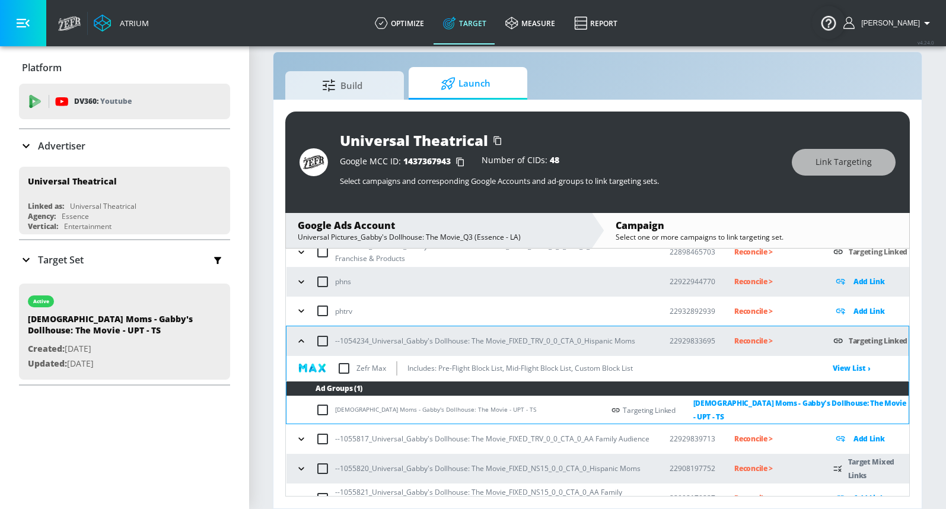
scroll to position [115, 0]
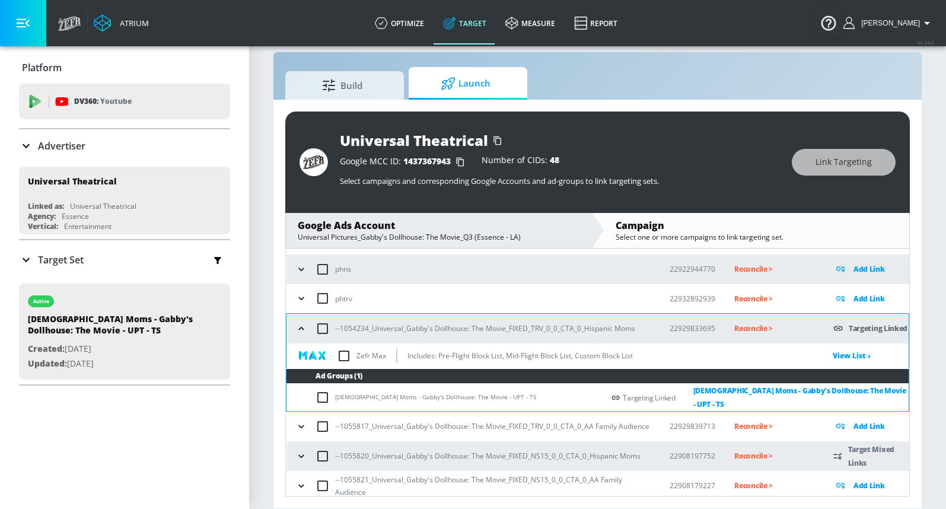
click at [301, 329] on icon "button" at bounding box center [301, 329] width 12 height 12
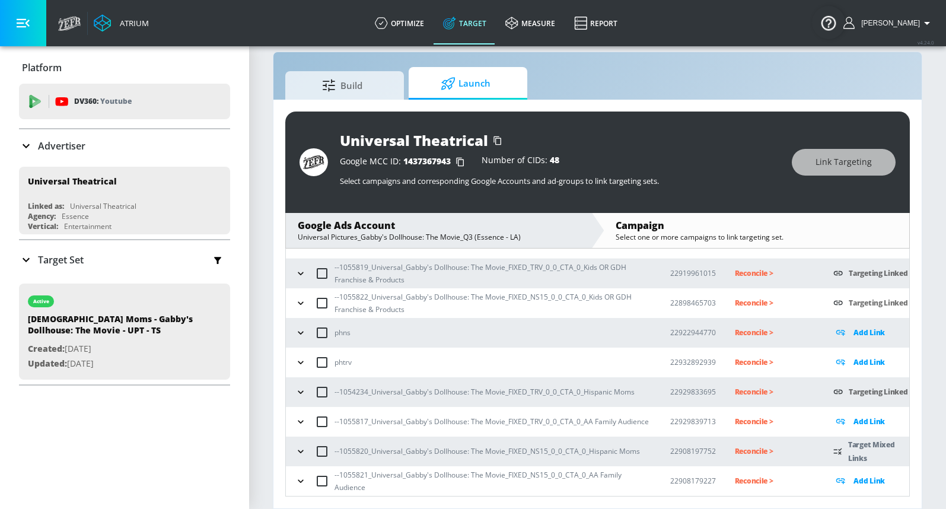
scroll to position [52, 0]
click at [300, 452] on icon "button" at bounding box center [301, 451] width 12 height 12
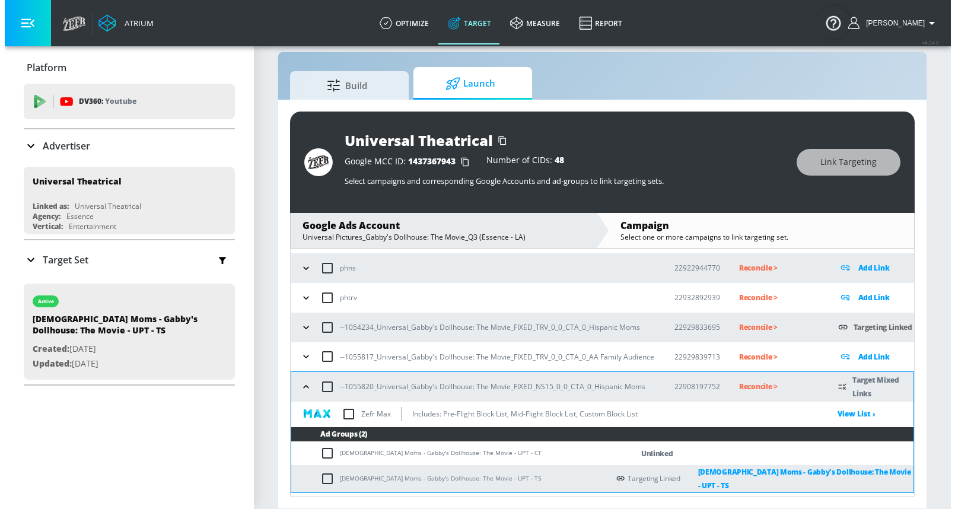
scroll to position [138, 0]
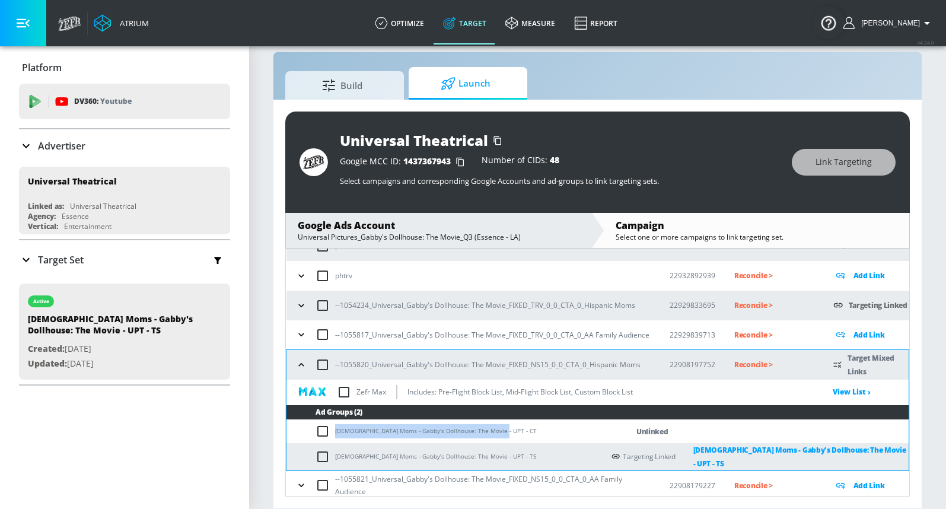
drag, startPoint x: 337, startPoint y: 429, endPoint x: 508, endPoint y: 426, distance: 171.4
click at [514, 426] on td "[DEMOGRAPHIC_DATA] Moms - Gabby's Dollhouse: The Movie - UPT - CT" at bounding box center [444, 431] width 317 height 23
copy td "[DEMOGRAPHIC_DATA] Moms - Gabby's Dollhouse: The Movie - UPT - CT"
click at [324, 432] on input "checkbox" at bounding box center [325, 431] width 20 height 14
checkbox input "true"
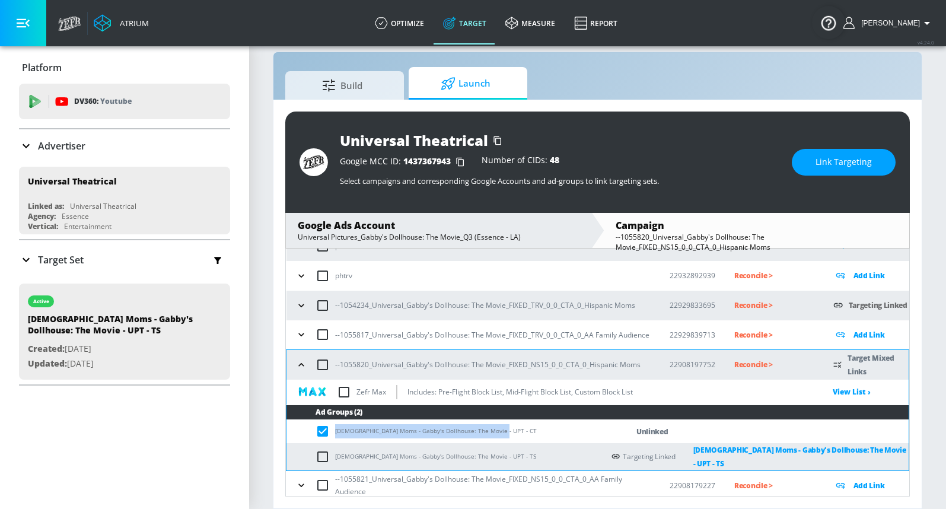
click at [818, 158] on span "Link Targeting" at bounding box center [843, 162] width 56 height 15
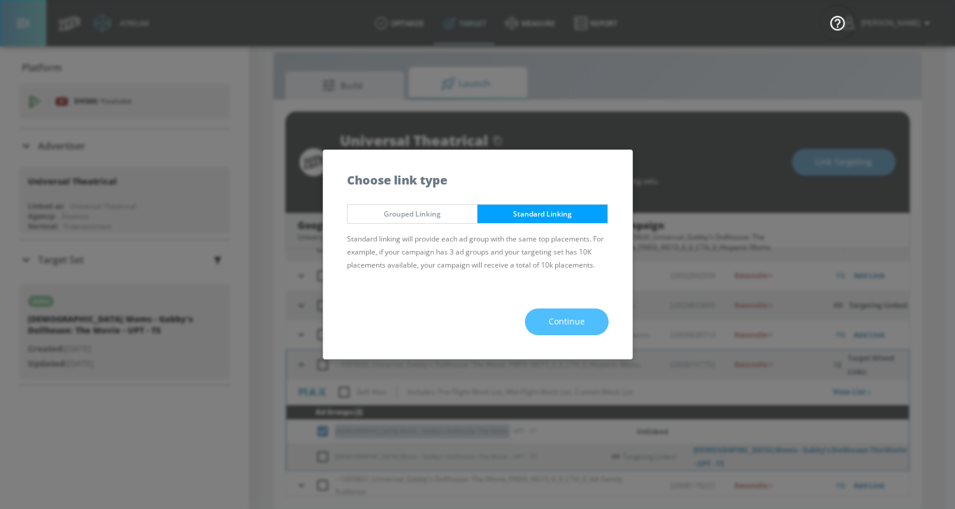
click at [544, 320] on button "Continue" at bounding box center [567, 321] width 84 height 27
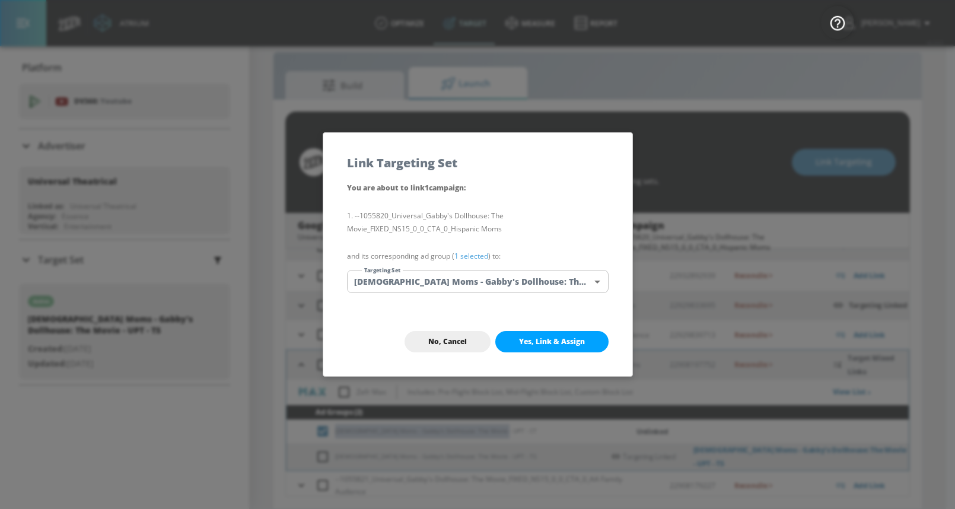
click at [461, 285] on body "Atrium optimize Target measure Report optimize Target measure Report v 4.24.0 […" at bounding box center [477, 246] width 955 height 526
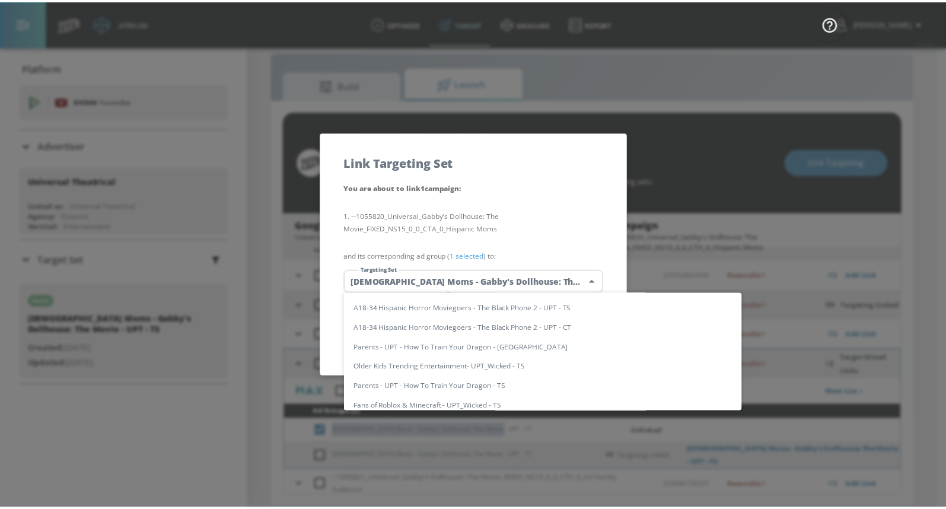
scroll to position [0, 0]
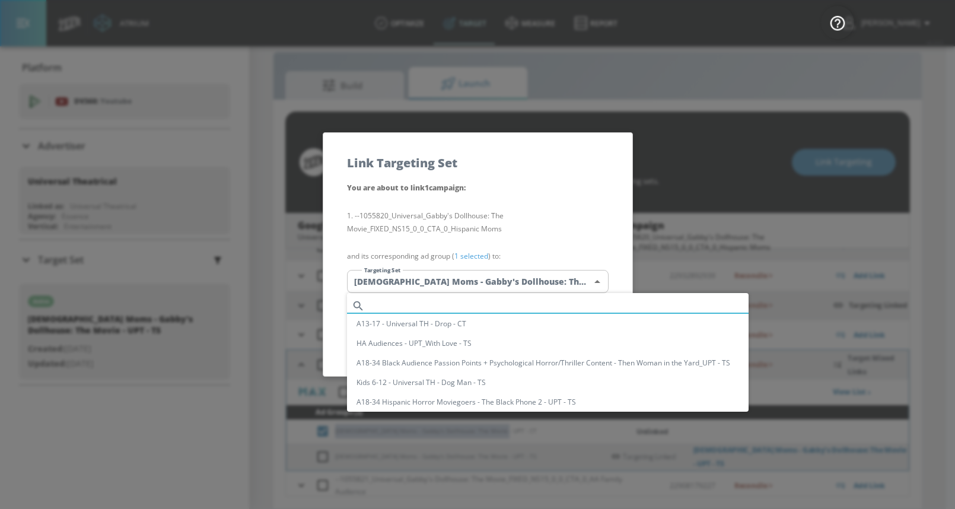
click at [427, 305] on input "text" at bounding box center [558, 306] width 379 height 16
paste input "[DEMOGRAPHIC_DATA] Moms - Gabby's Dollhouse: The Movie - UPT - CT"
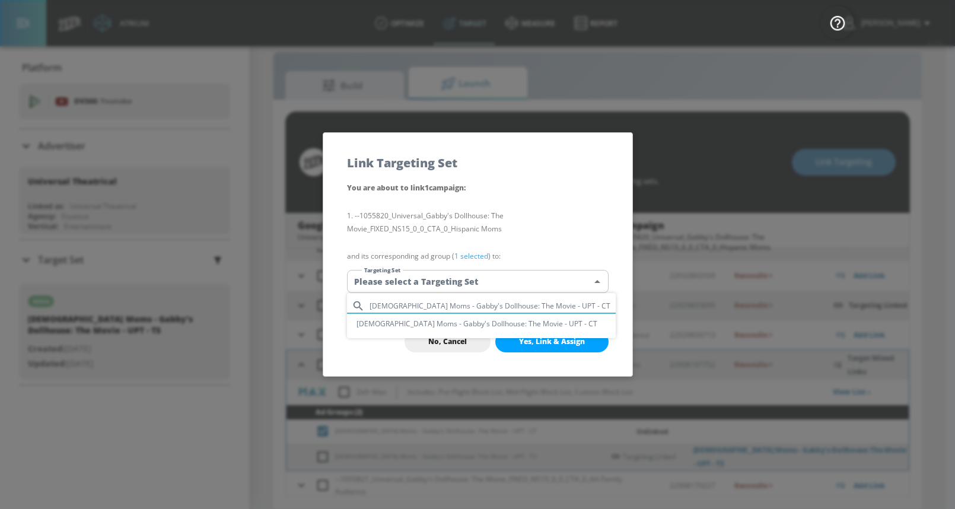
type input "[DEMOGRAPHIC_DATA] Moms - Gabby's Dollhouse: The Movie - UPT - CT"
click at [495, 323] on li "[DEMOGRAPHIC_DATA] Moms - Gabby's Dollhouse: The Movie - UPT - CT" at bounding box center [481, 324] width 269 height 20
type input "3df9e229-2a46-4225-a042-8344b38df2d1"
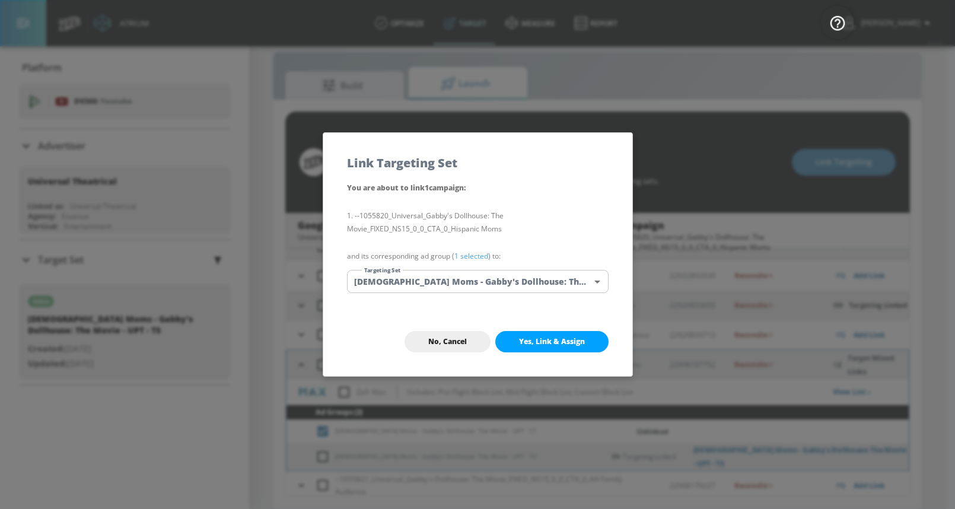
click at [519, 337] on span "Yes, Link & Assign" at bounding box center [552, 341] width 66 height 9
checkbox input "false"
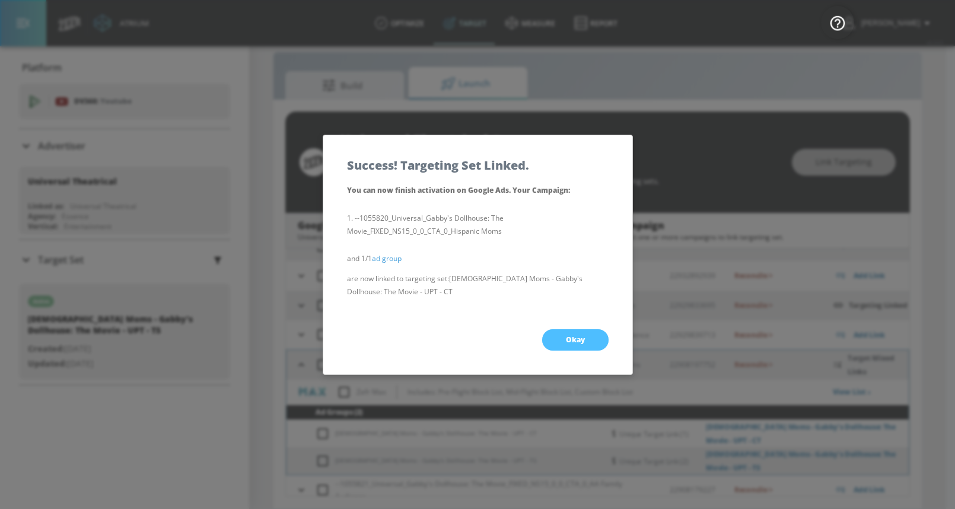
click at [551, 340] on button "Okay" at bounding box center [575, 339] width 66 height 21
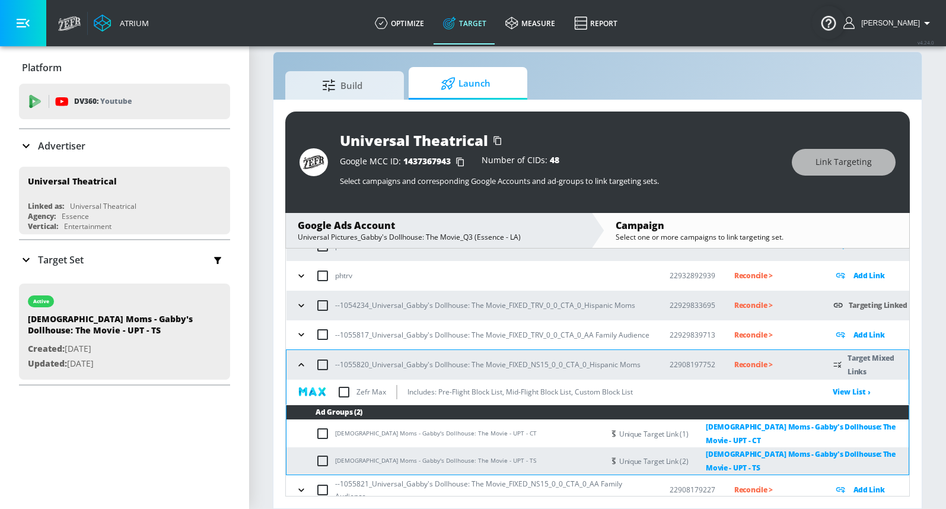
click at [301, 366] on icon "button" at bounding box center [301, 365] width 12 height 12
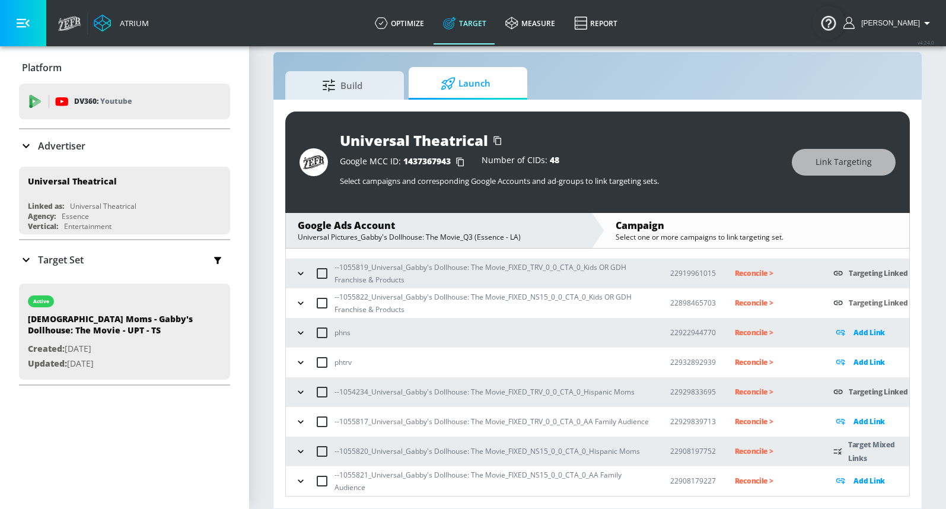
scroll to position [52, 0]
click at [298, 452] on icon "button" at bounding box center [301, 451] width 12 height 12
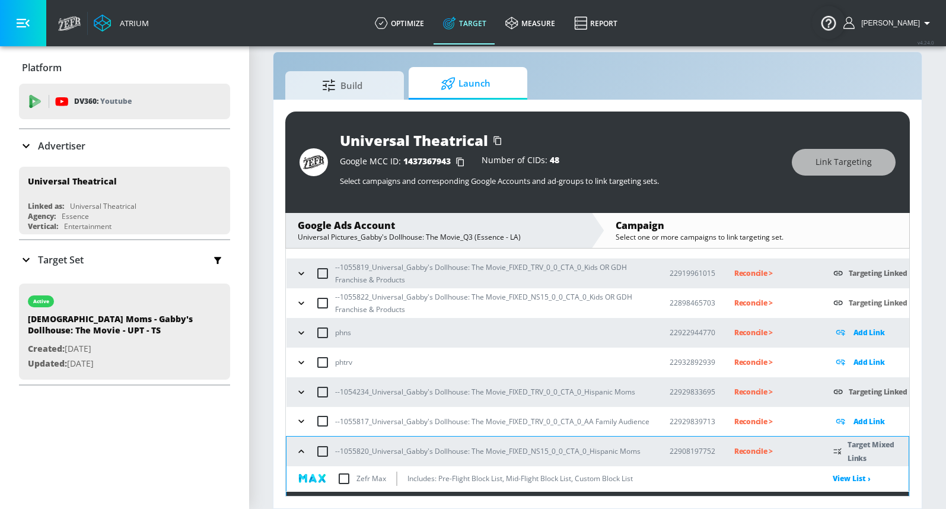
scroll to position [138, 0]
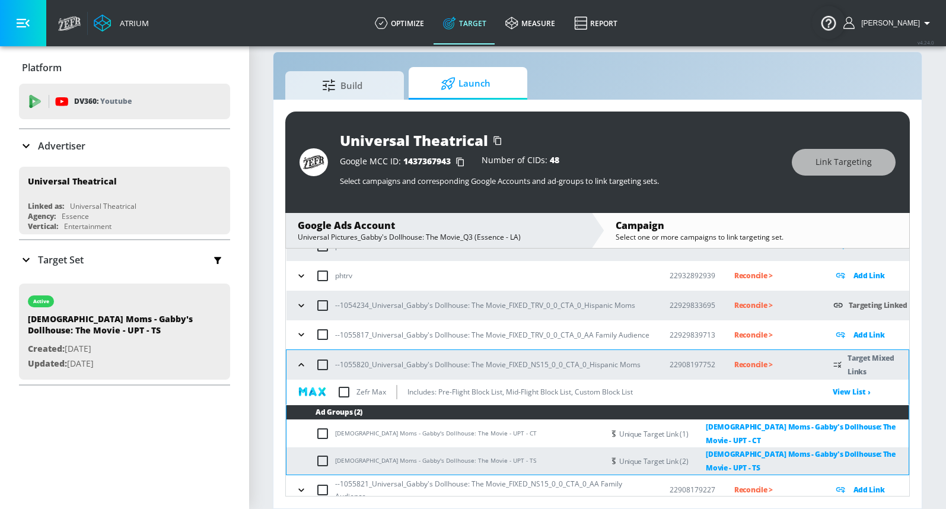
click at [298, 364] on icon "button" at bounding box center [301, 365] width 12 height 12
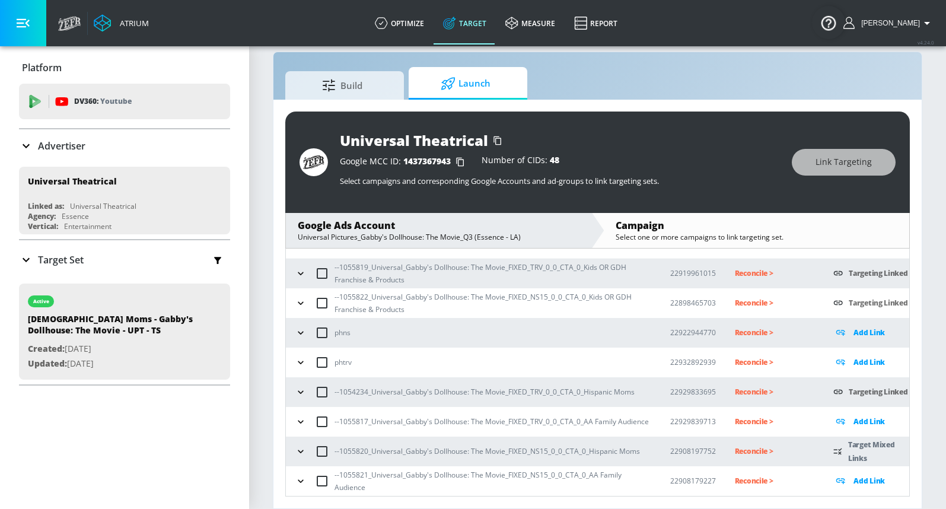
click at [299, 419] on icon "button" at bounding box center [301, 422] width 12 height 12
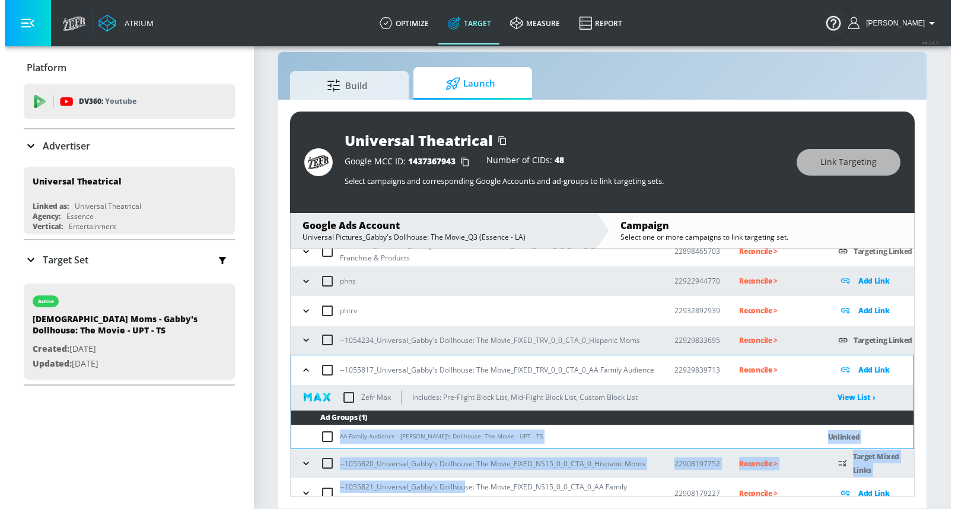
scroll to position [113, 0]
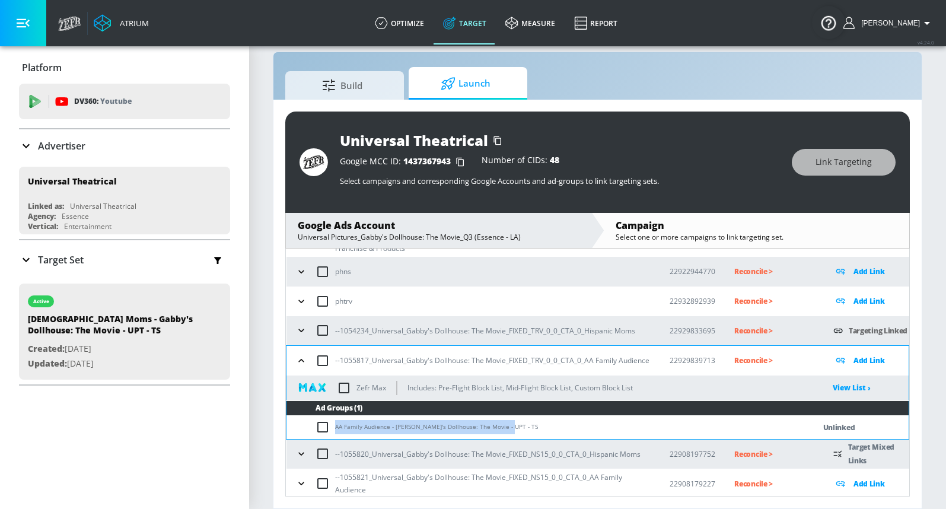
drag, startPoint x: 336, startPoint y: 490, endPoint x: 515, endPoint y: 427, distance: 189.6
click at [515, 427] on td "AA Family Audience - [PERSON_NAME]'s Dollhouse: The Movie - UPT - TS" at bounding box center [538, 427] width 504 height 23
copy td "AA Family Audience - [PERSON_NAME]'s Dollhouse: The Movie - UPT - TS"
click at [326, 424] on input "checkbox" at bounding box center [325, 427] width 20 height 14
checkbox input "true"
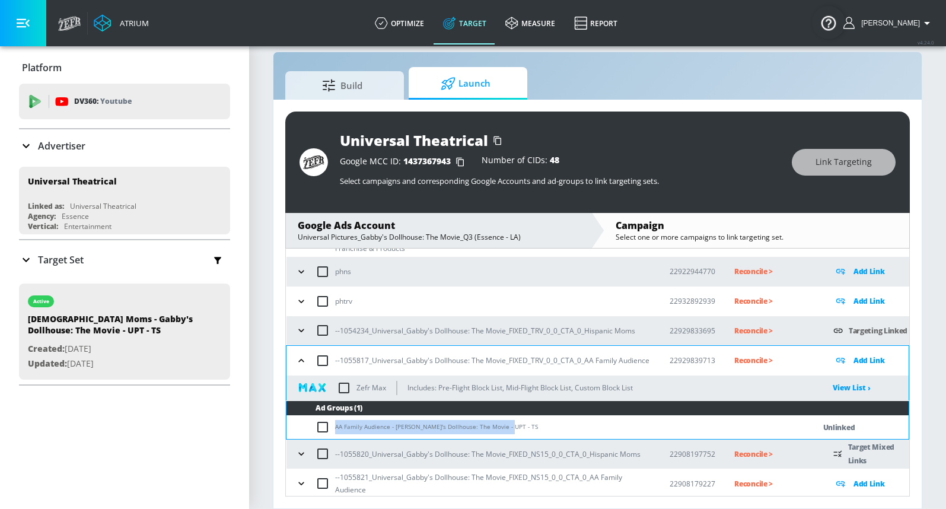
checkbox input "true"
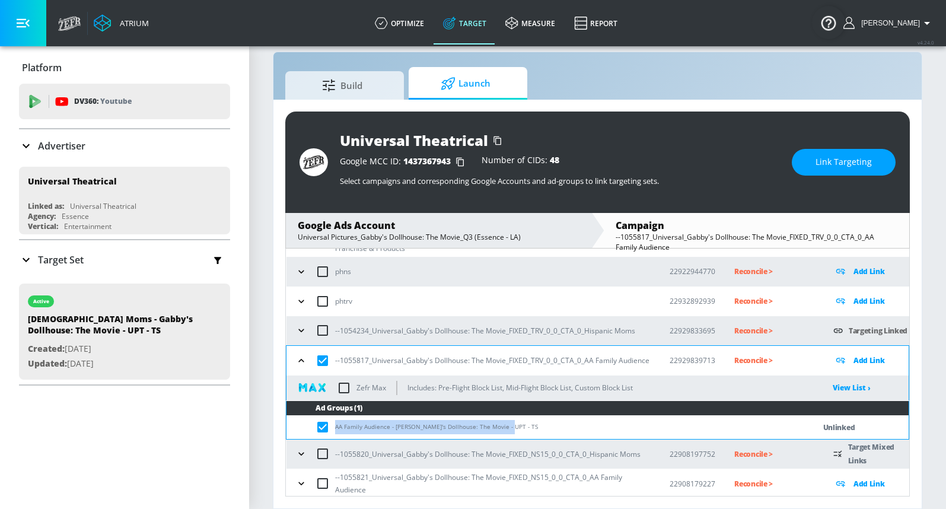
click at [818, 154] on button "Link Targeting" at bounding box center [843, 162] width 104 height 27
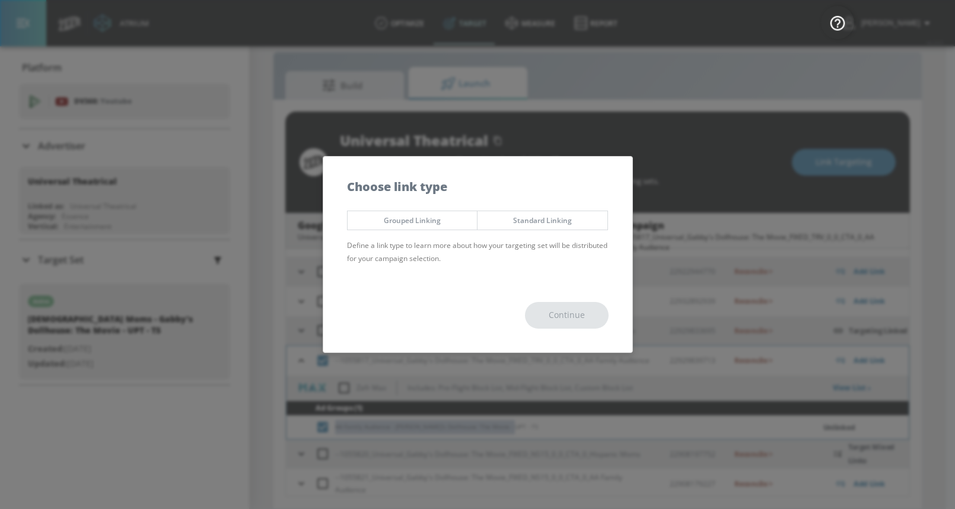
click at [544, 218] on span "Standard Linking" at bounding box center [542, 220] width 112 height 12
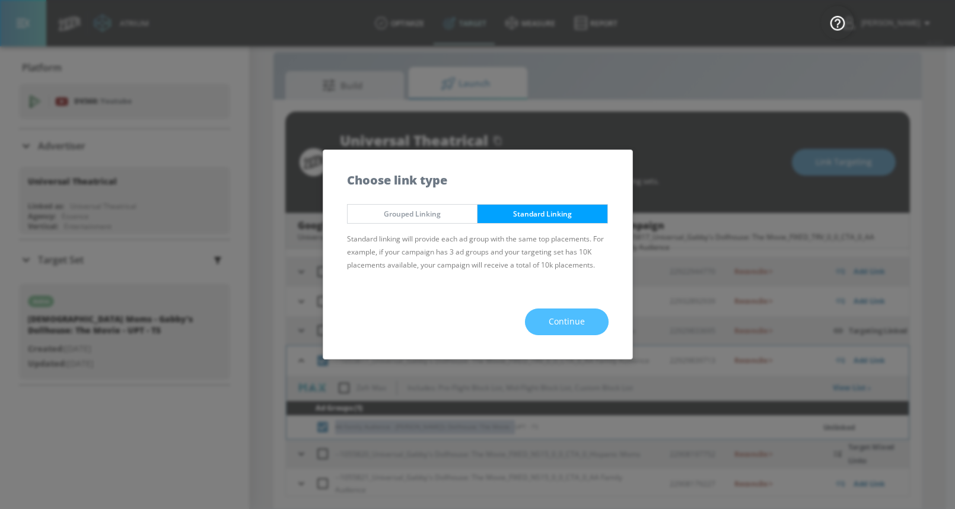
click at [541, 317] on button "Continue" at bounding box center [567, 321] width 84 height 27
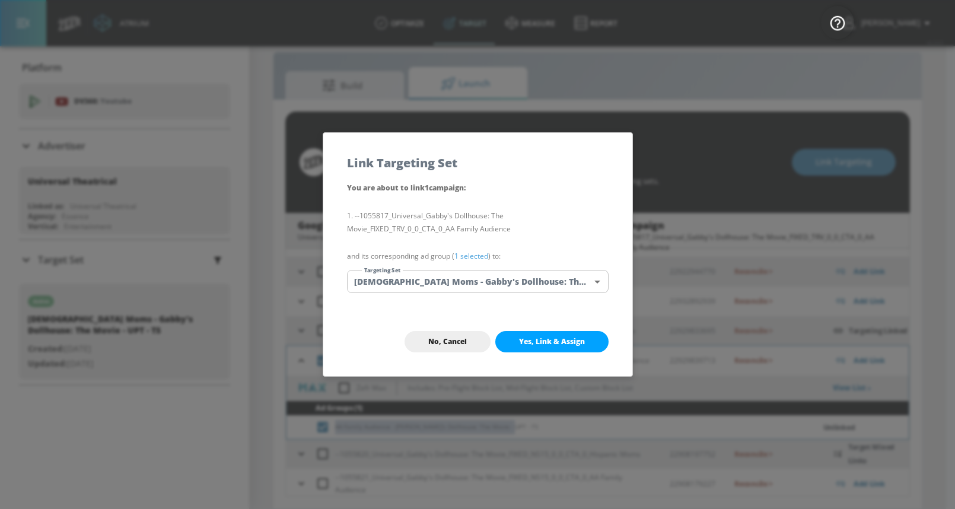
click at [483, 282] on body "Atrium optimize Target measure Report optimize Target measure Report v 4.24.0 […" at bounding box center [477, 246] width 955 height 526
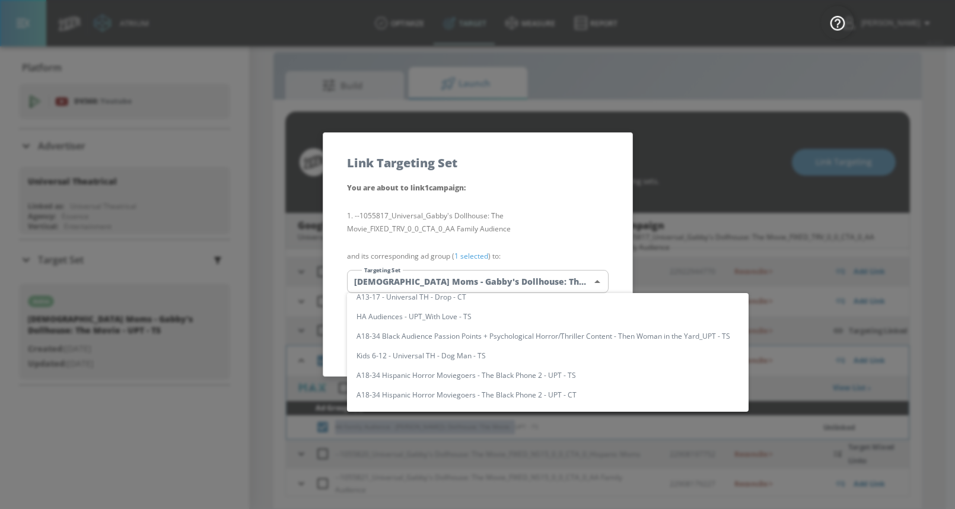
scroll to position [0, 0]
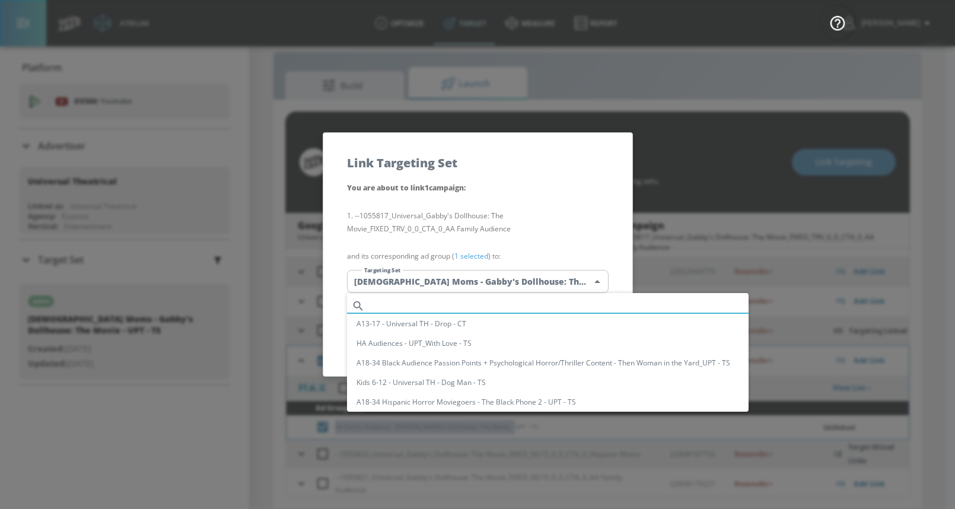
click at [462, 305] on input "text" at bounding box center [558, 306] width 379 height 16
paste input "AA Family Audience - [PERSON_NAME]'s Dollhouse: The Movie - UPT - TS"
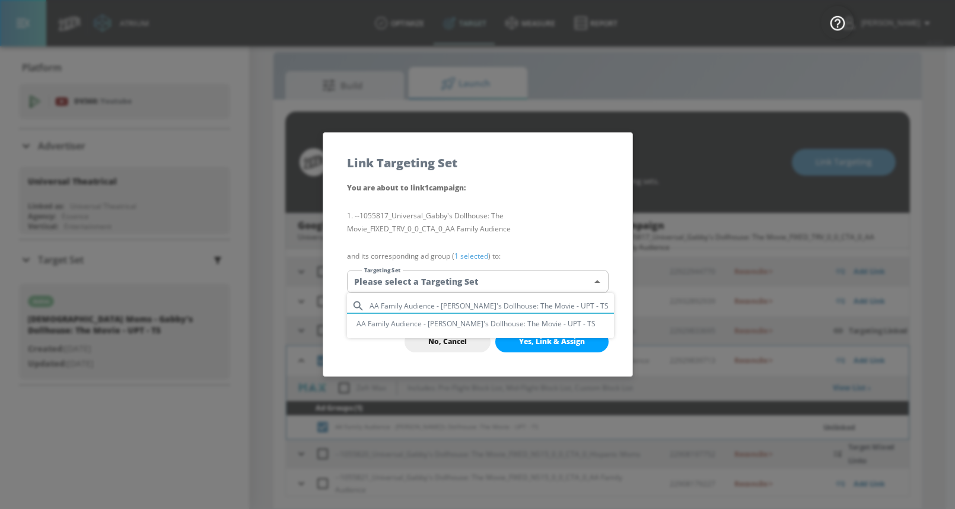
type input "AA Family Audience - [PERSON_NAME]'s Dollhouse: The Movie - UPT - TS"
click at [434, 321] on li "AA Family Audience - [PERSON_NAME]'s Dollhouse: The Movie - UPT - TS" at bounding box center [480, 324] width 267 height 20
type input "821ef258-4c22-4ba8-8cbd-5d2d1f9f9191"
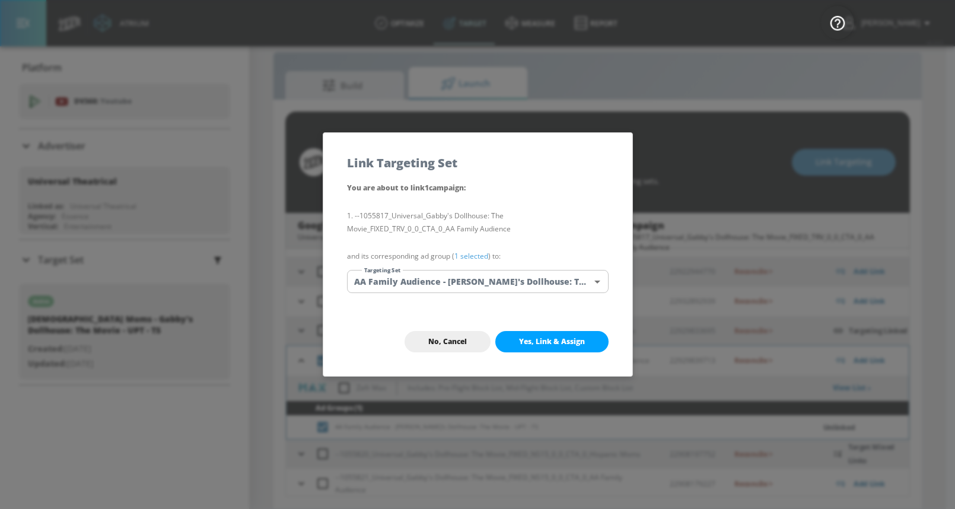
click at [522, 341] on span "Yes, Link & Assign" at bounding box center [552, 341] width 66 height 9
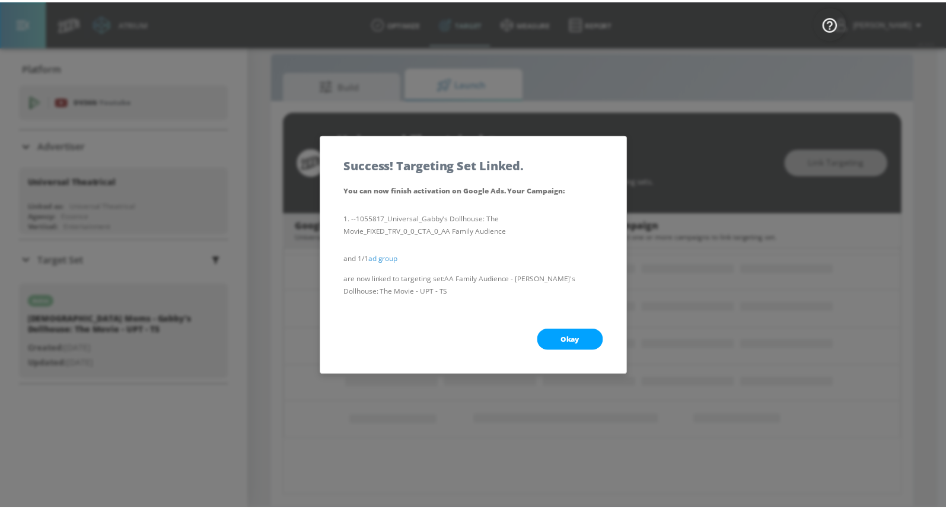
scroll to position [94, 0]
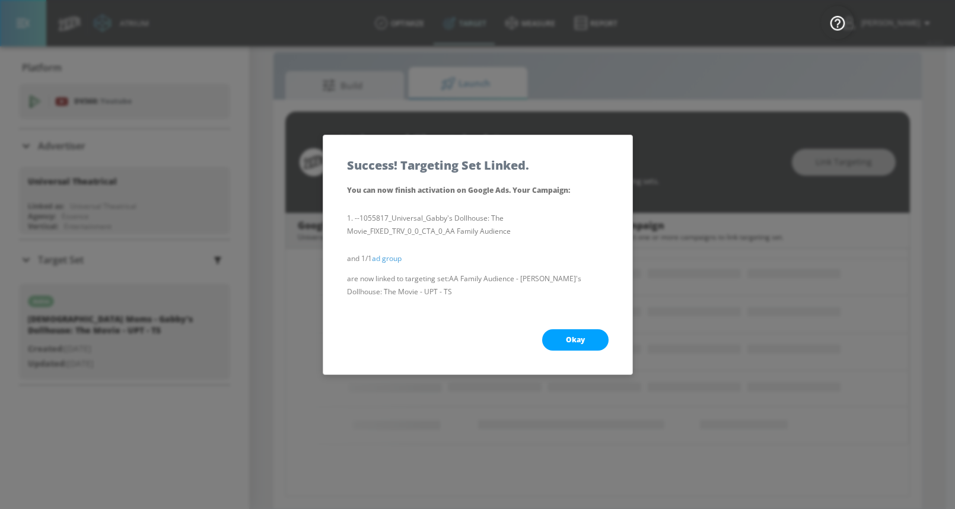
click at [591, 340] on button "Okay" at bounding box center [575, 339] width 66 height 21
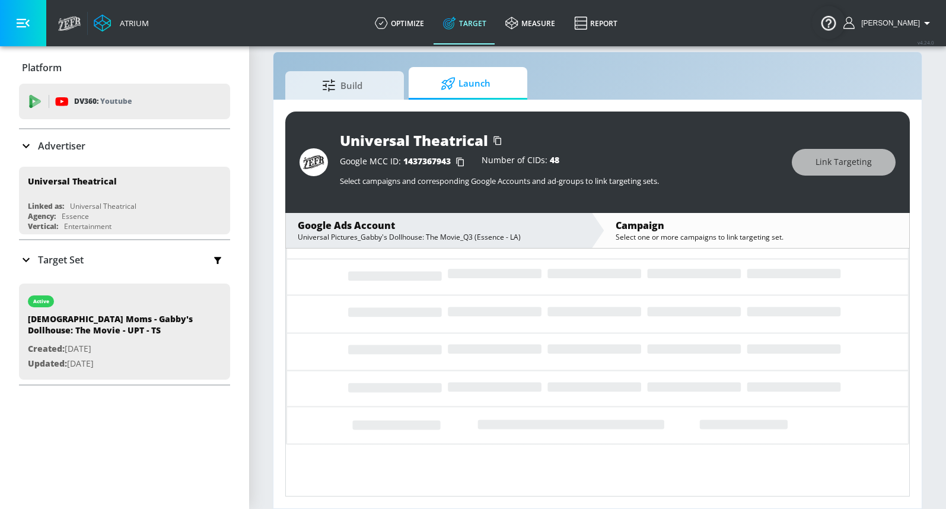
scroll to position [52, 0]
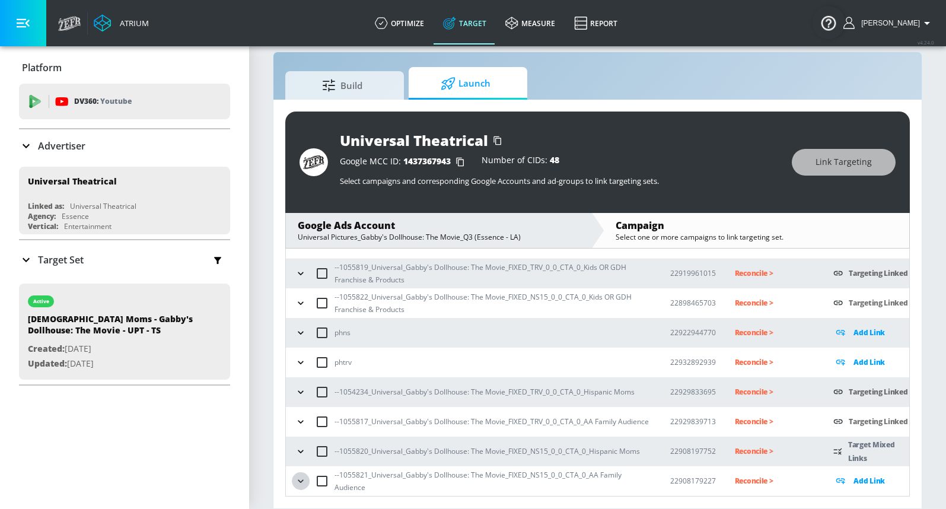
drag, startPoint x: 302, startPoint y: 481, endPoint x: 301, endPoint y: 475, distance: 6.0
click at [302, 480] on icon "button" at bounding box center [301, 481] width 12 height 12
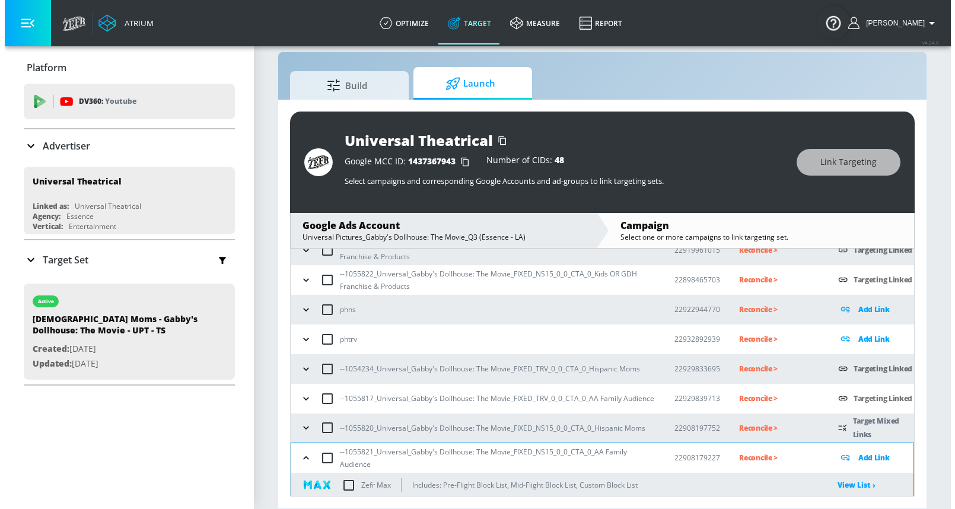
scroll to position [116, 0]
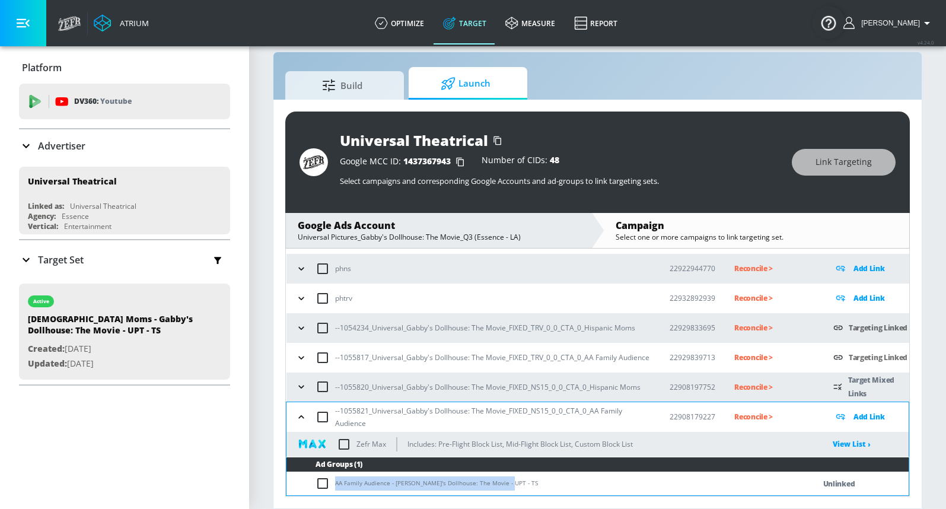
drag, startPoint x: 336, startPoint y: 484, endPoint x: 515, endPoint y: 479, distance: 178.5
click at [515, 479] on td "AA Family Audience - [PERSON_NAME]'s Dollhouse: The Movie - UPT - TS" at bounding box center [538, 483] width 504 height 23
copy td "AA Family Audience - [PERSON_NAME]'s Dollhouse: The Movie - UPT - TS"
click at [322, 480] on input "checkbox" at bounding box center [325, 483] width 20 height 14
checkbox input "true"
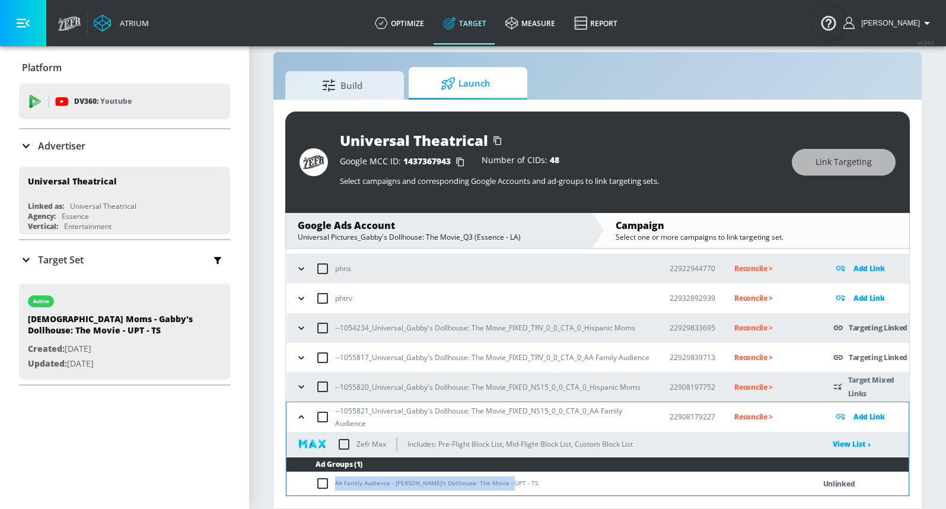
checkbox input "true"
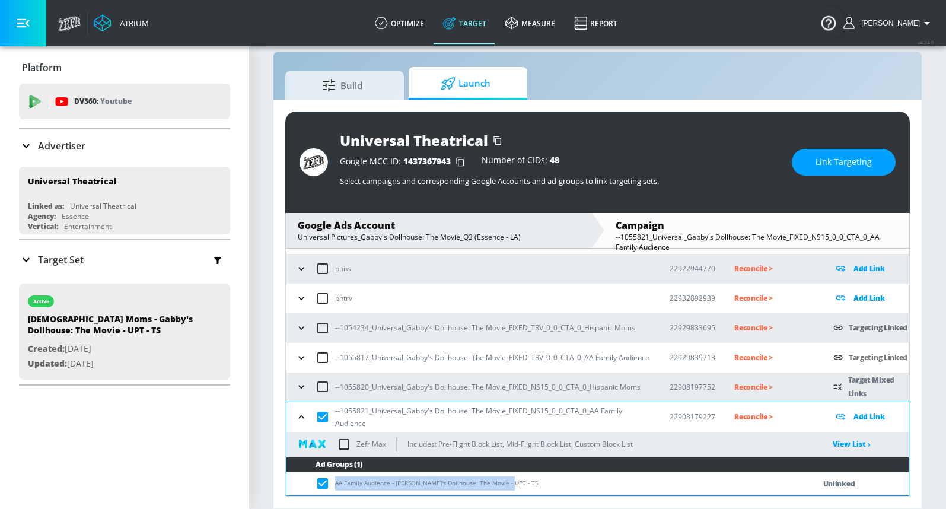
click at [808, 156] on button "Link Targeting" at bounding box center [843, 162] width 104 height 27
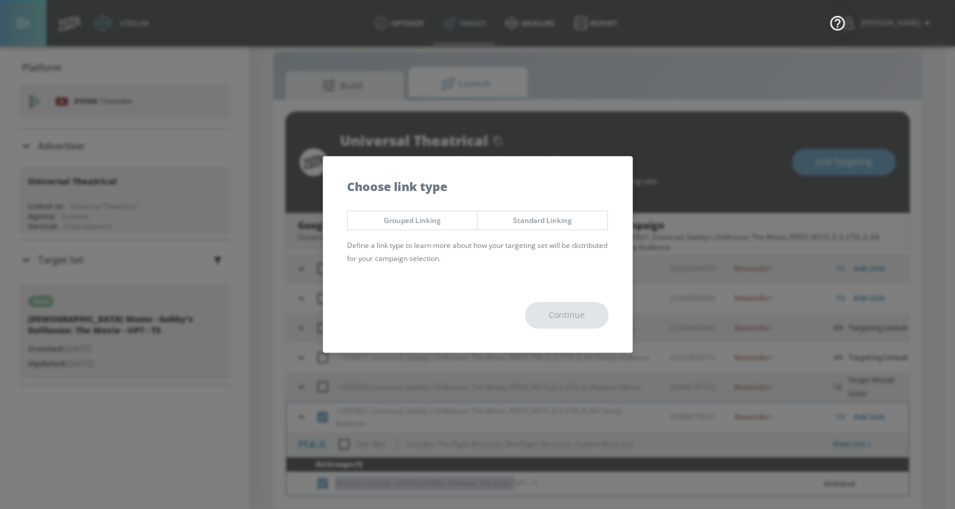
drag, startPoint x: 572, startPoint y: 218, endPoint x: 569, endPoint y: 253, distance: 35.2
click at [572, 218] on span "Standard Linking" at bounding box center [542, 220] width 112 height 12
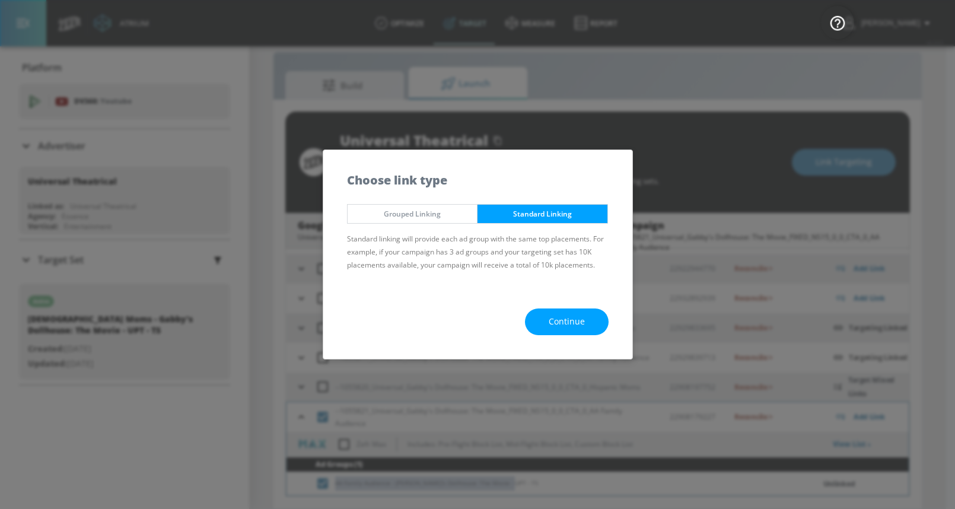
click at [560, 320] on span "Continue" at bounding box center [566, 321] width 36 height 15
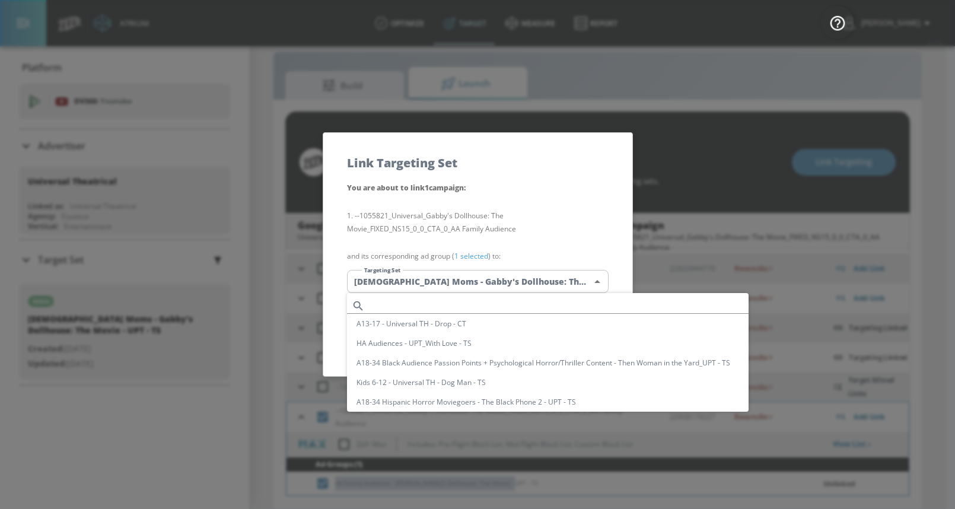
click at [497, 283] on body "Atrium optimize Target measure Report optimize Target measure Report v 4.24.0 […" at bounding box center [477, 246] width 955 height 526
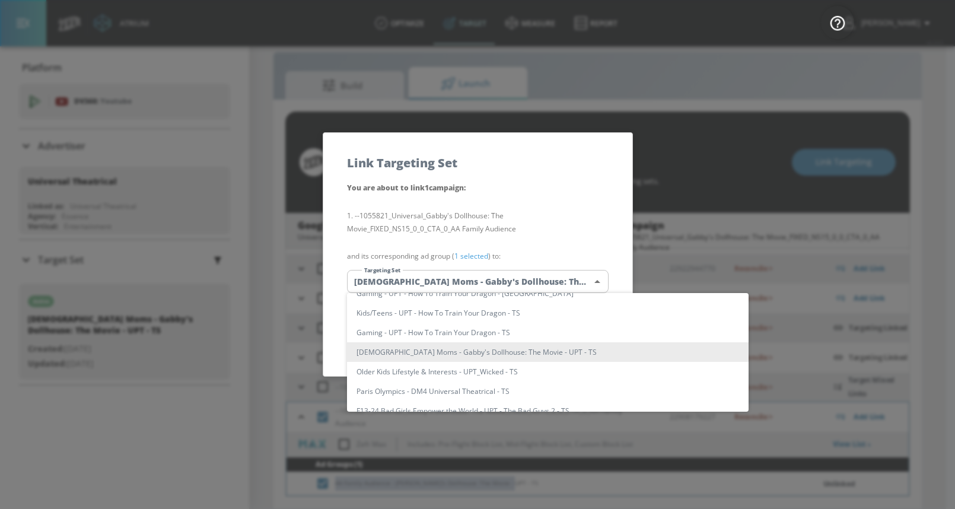
scroll to position [0, 0]
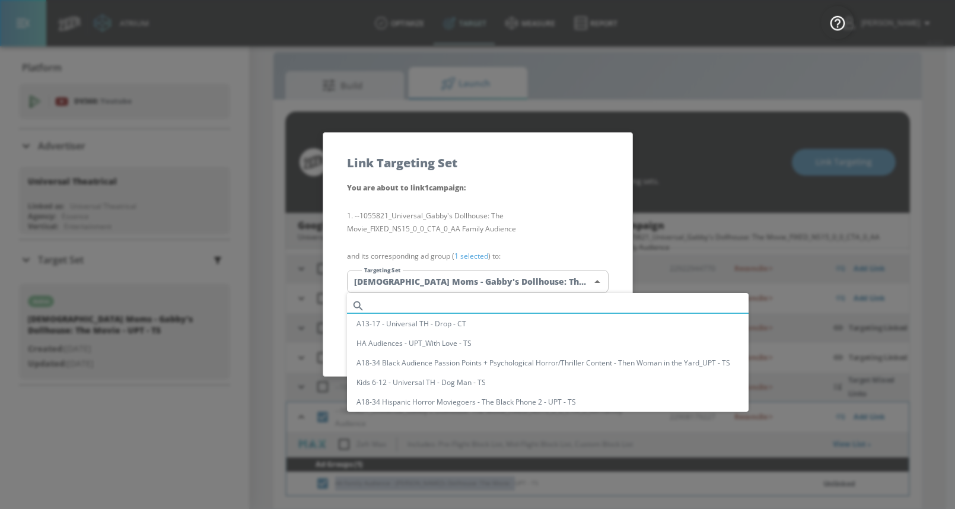
click at [480, 304] on input "text" at bounding box center [558, 306] width 379 height 16
paste input "AA Family Audience - [PERSON_NAME]'s Dollhouse: The Movie - UPT - TS"
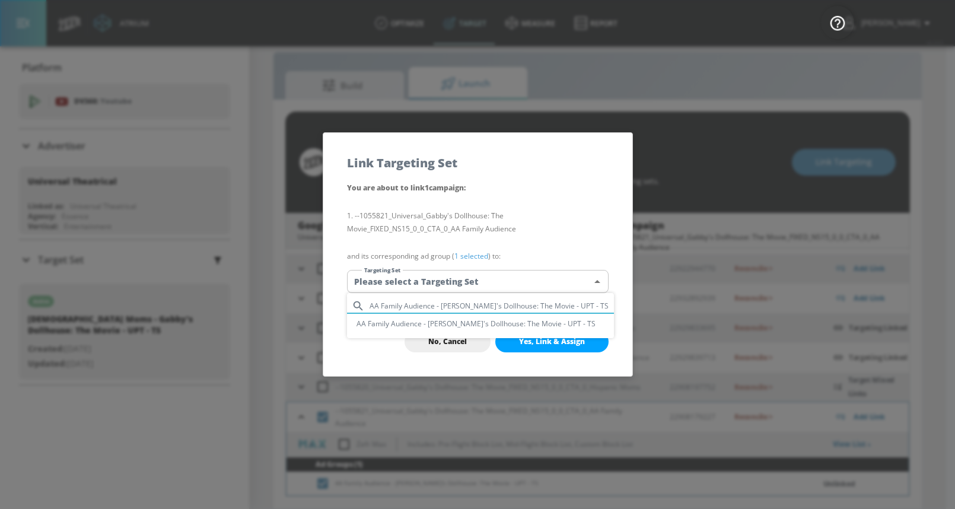
type input "AA Family Audience - [PERSON_NAME]'s Dollhouse: The Movie - UPT - TS"
click at [482, 321] on li "AA Family Audience - [PERSON_NAME]'s Dollhouse: The Movie - UPT - TS" at bounding box center [480, 324] width 267 height 20
type input "821ef258-4c22-4ba8-8cbd-5d2d1f9f9191"
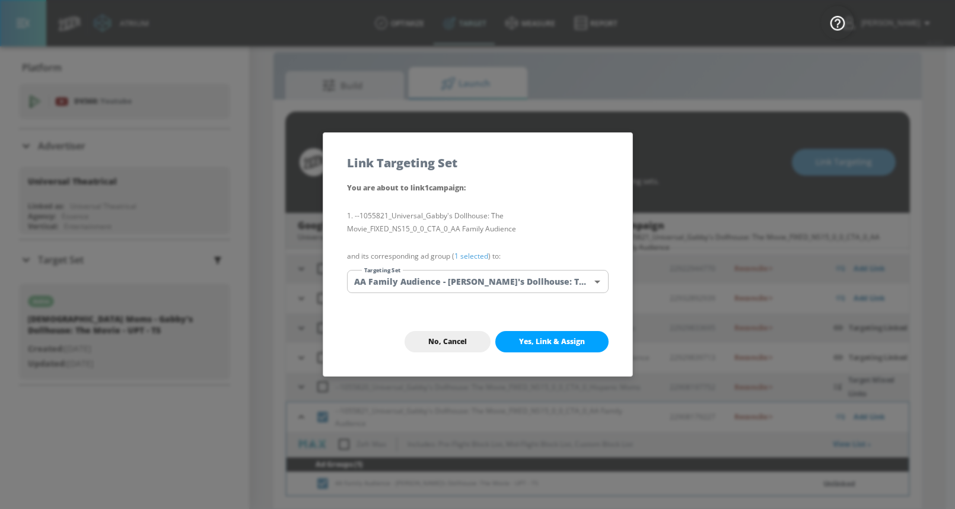
click at [484, 308] on div "No, Cancel Yes, Link & Assign" at bounding box center [477, 341] width 309 height 69
click at [519, 339] on span "Yes, Link & Assign" at bounding box center [552, 341] width 66 height 9
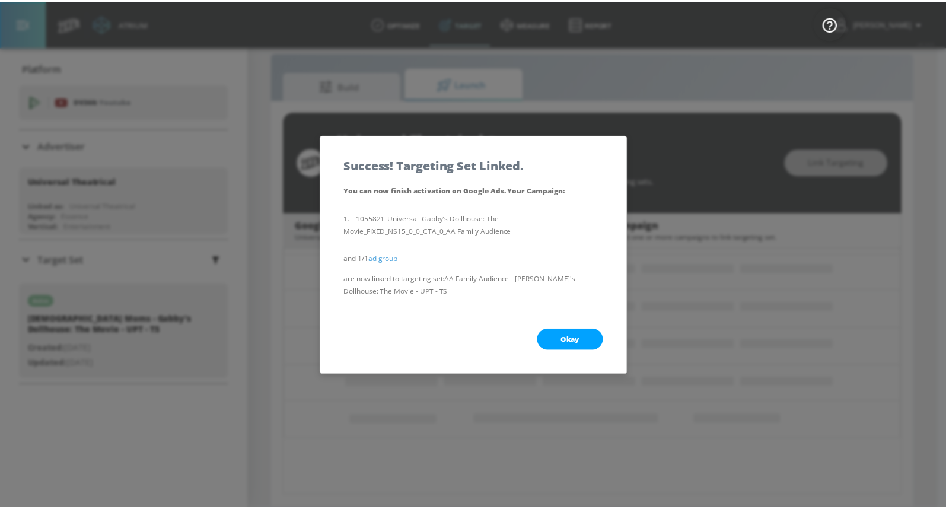
scroll to position [94, 0]
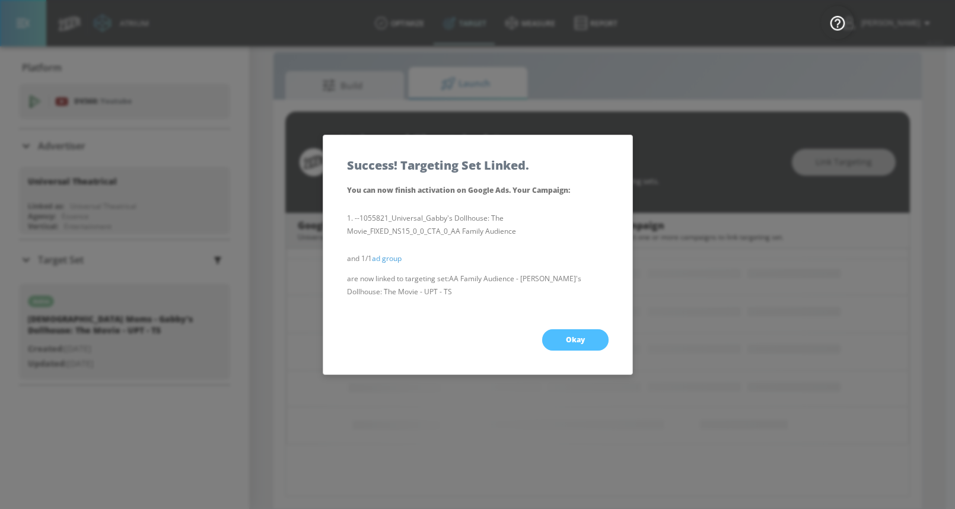
click at [568, 337] on span "Okay" at bounding box center [575, 339] width 19 height 9
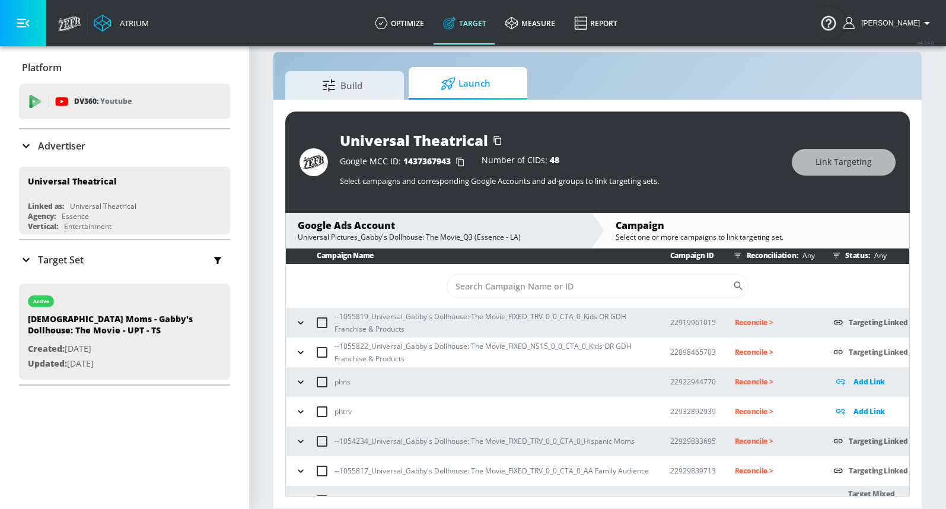
scroll to position [0, 0]
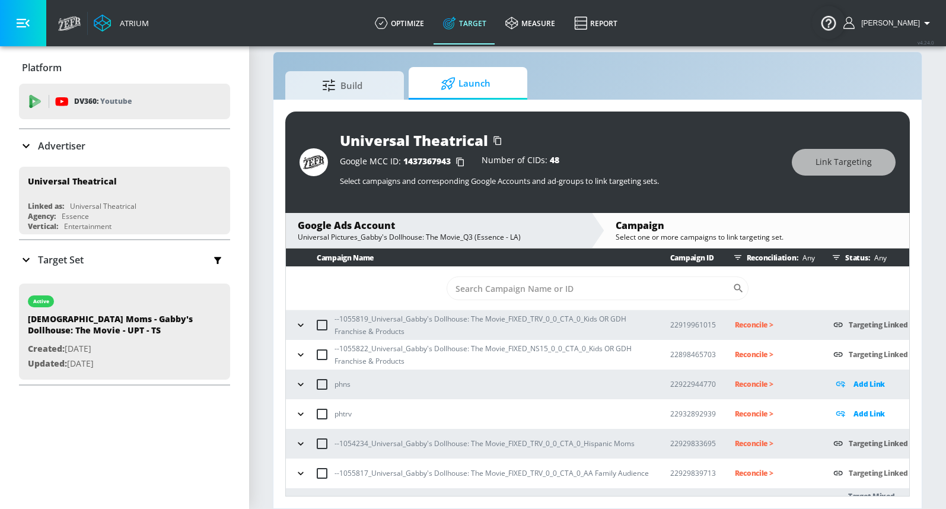
click at [298, 325] on icon "button" at bounding box center [301, 325] width 12 height 12
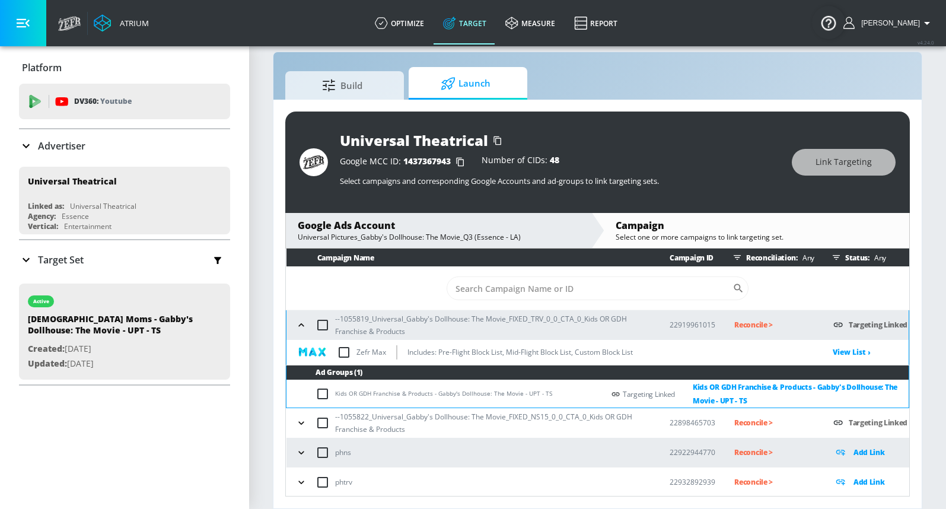
click at [342, 350] on input "checkbox" at bounding box center [343, 352] width 25 height 25
checkbox input "true"
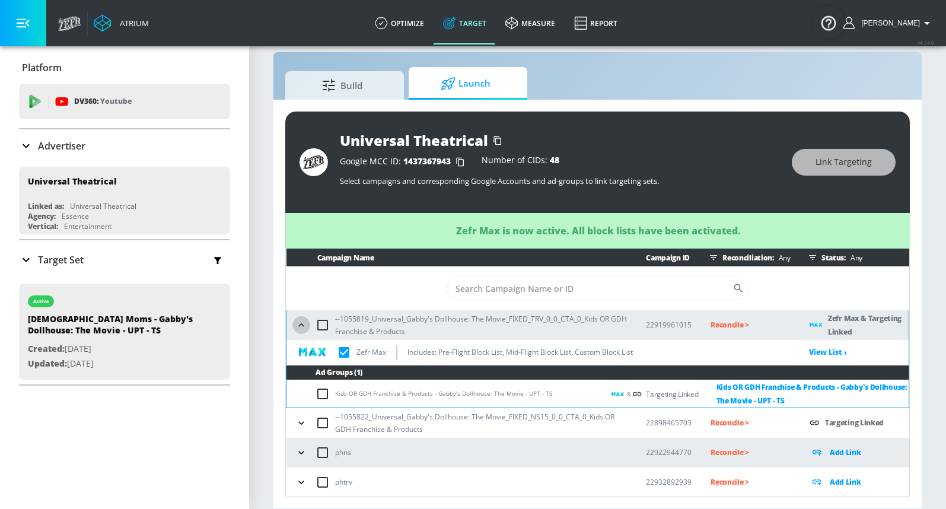
drag, startPoint x: 299, startPoint y: 320, endPoint x: 308, endPoint y: 327, distance: 11.9
click at [299, 320] on icon "button" at bounding box center [301, 325] width 12 height 12
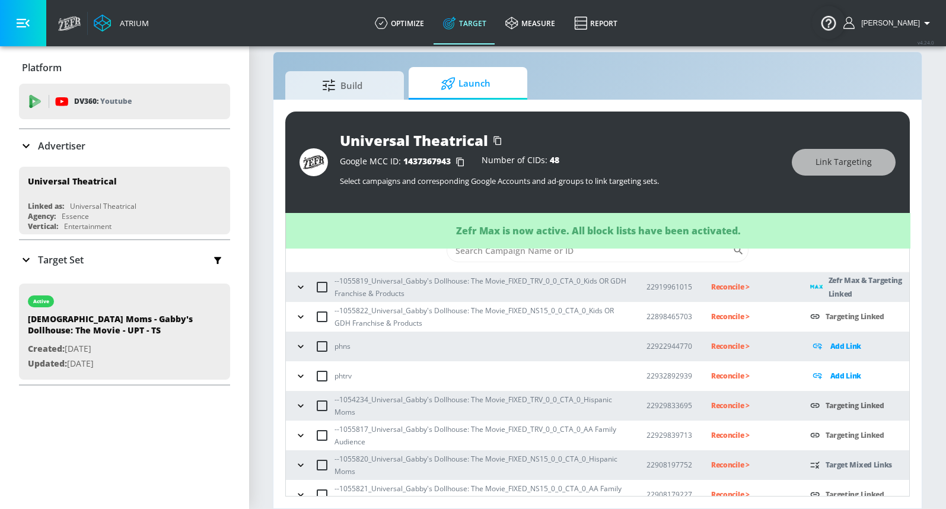
scroll to position [52, 0]
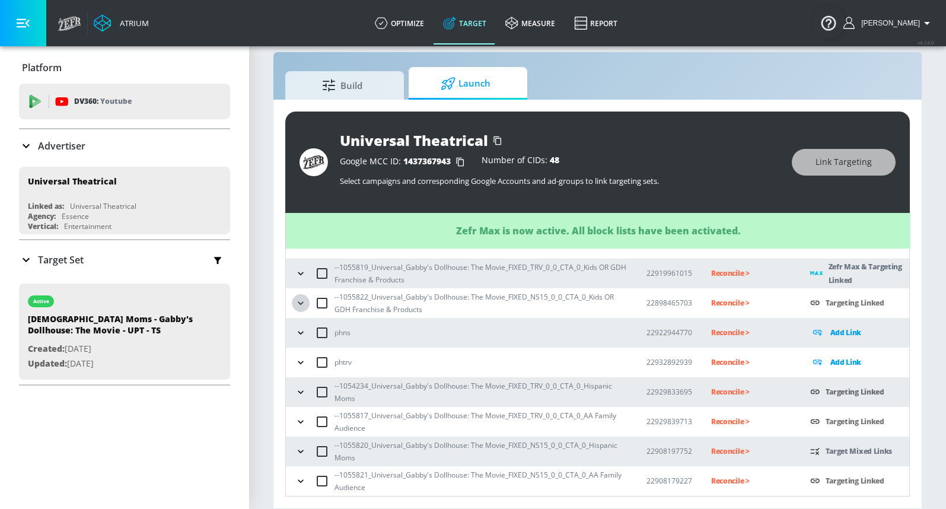
click at [300, 303] on icon "button" at bounding box center [300, 302] width 5 height 3
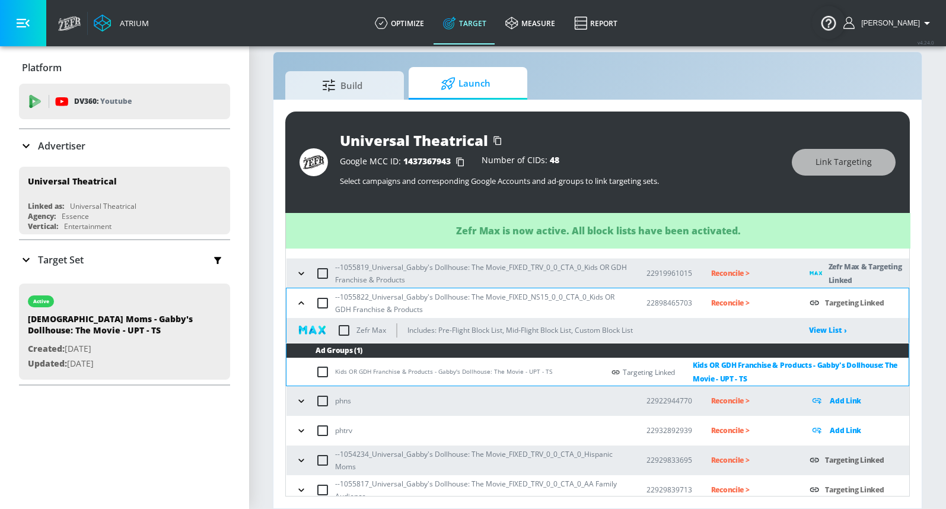
click at [344, 331] on input "checkbox" at bounding box center [343, 330] width 25 height 25
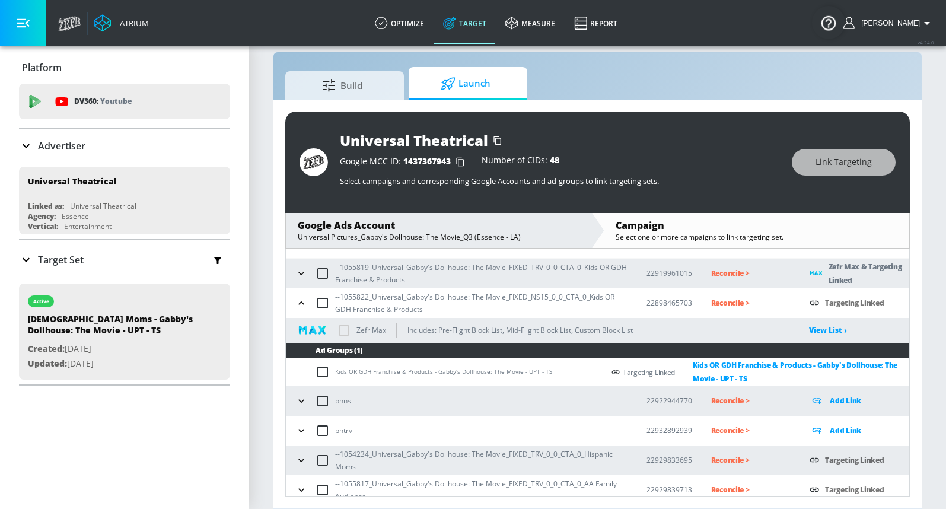
checkbox input "true"
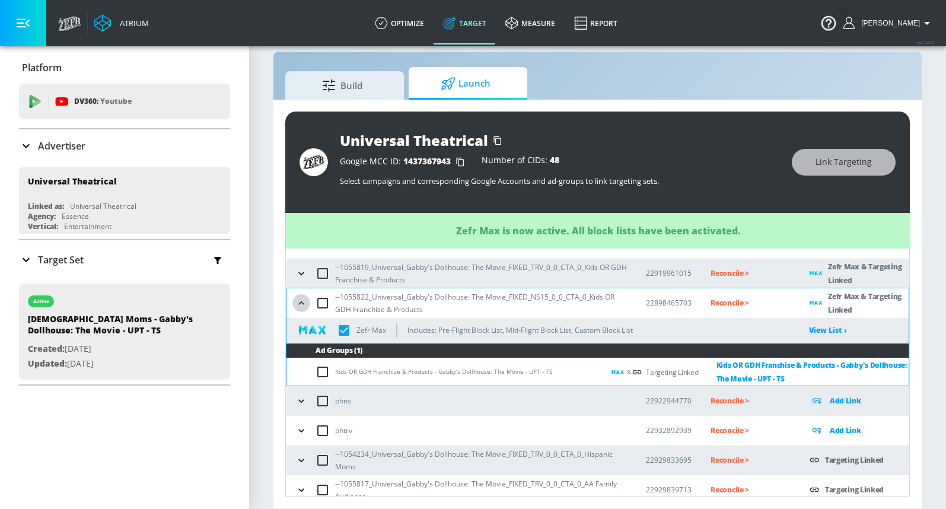
click at [298, 302] on icon "button" at bounding box center [301, 303] width 12 height 12
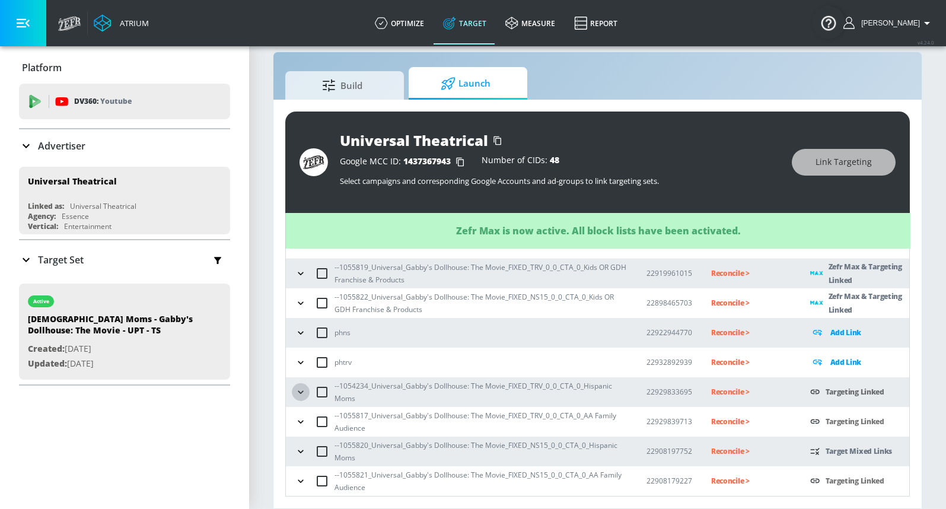
click at [304, 390] on icon "button" at bounding box center [301, 392] width 12 height 12
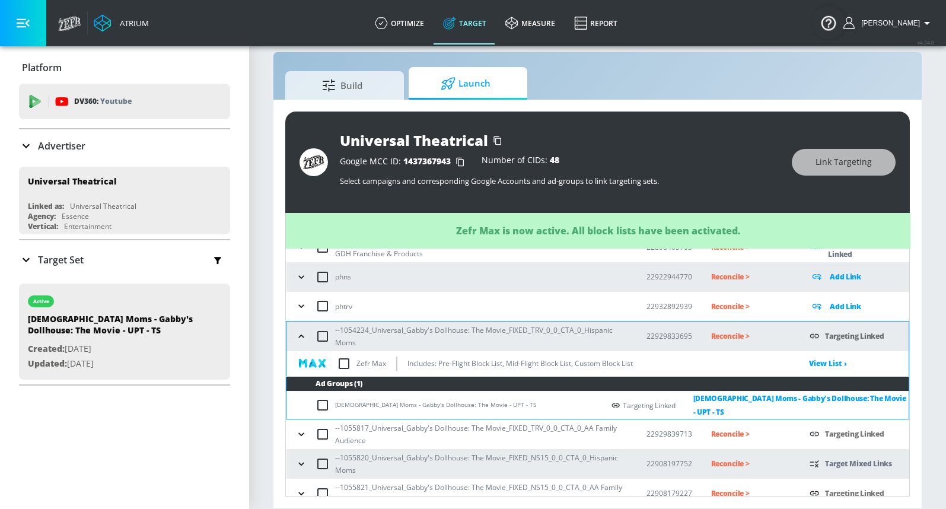
scroll to position [115, 0]
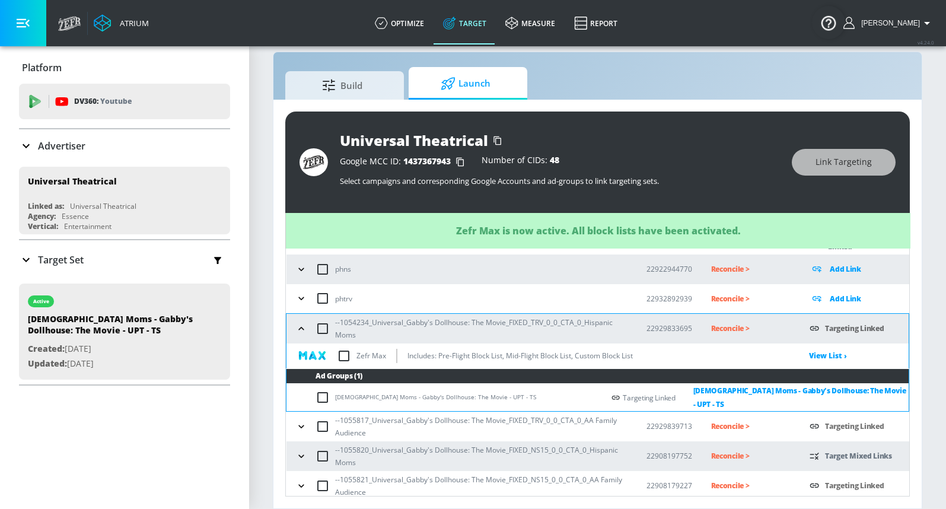
click at [341, 358] on input "checkbox" at bounding box center [343, 355] width 25 height 25
checkbox input "true"
click at [301, 325] on icon "button" at bounding box center [301, 329] width 12 height 12
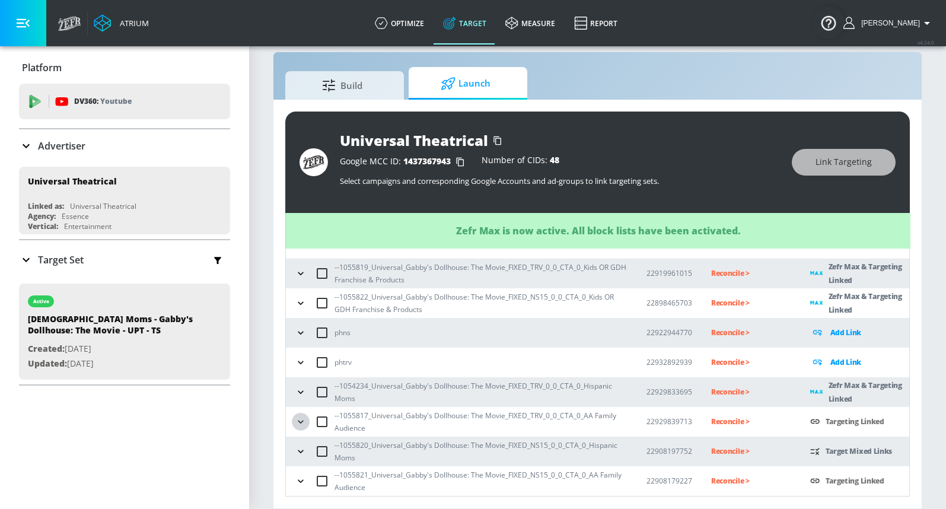
drag, startPoint x: 303, startPoint y: 425, endPoint x: 308, endPoint y: 398, distance: 27.7
click at [302, 425] on icon "button" at bounding box center [301, 422] width 12 height 12
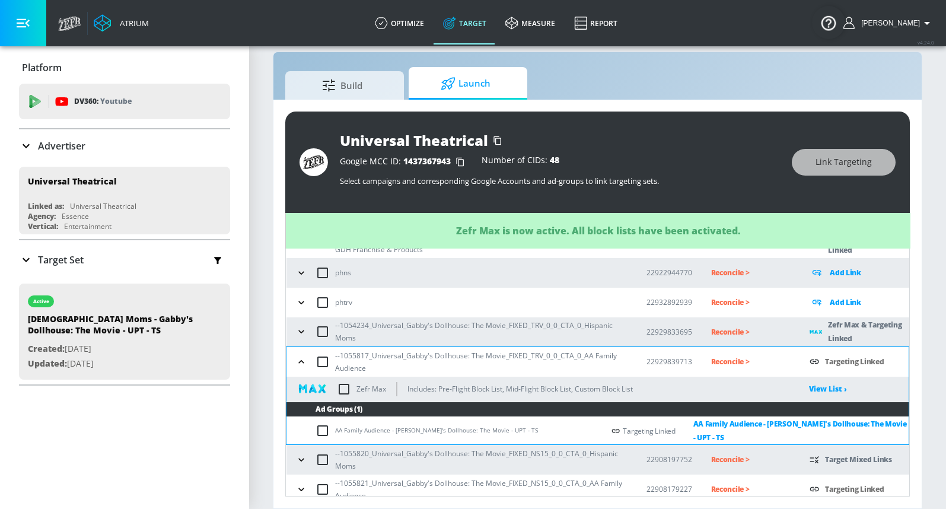
scroll to position [120, 0]
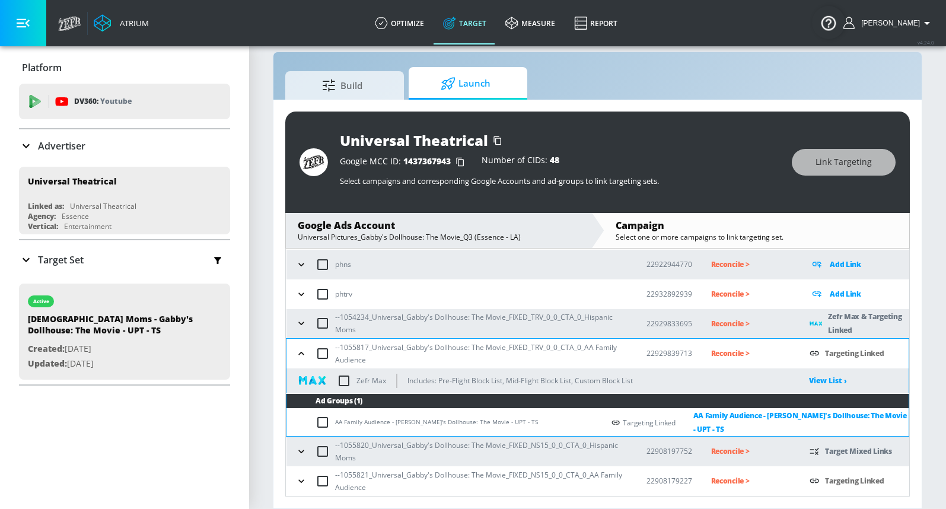
click at [344, 385] on input "checkbox" at bounding box center [343, 380] width 25 height 25
checkbox input "true"
